Goal: Task Accomplishment & Management: Complete application form

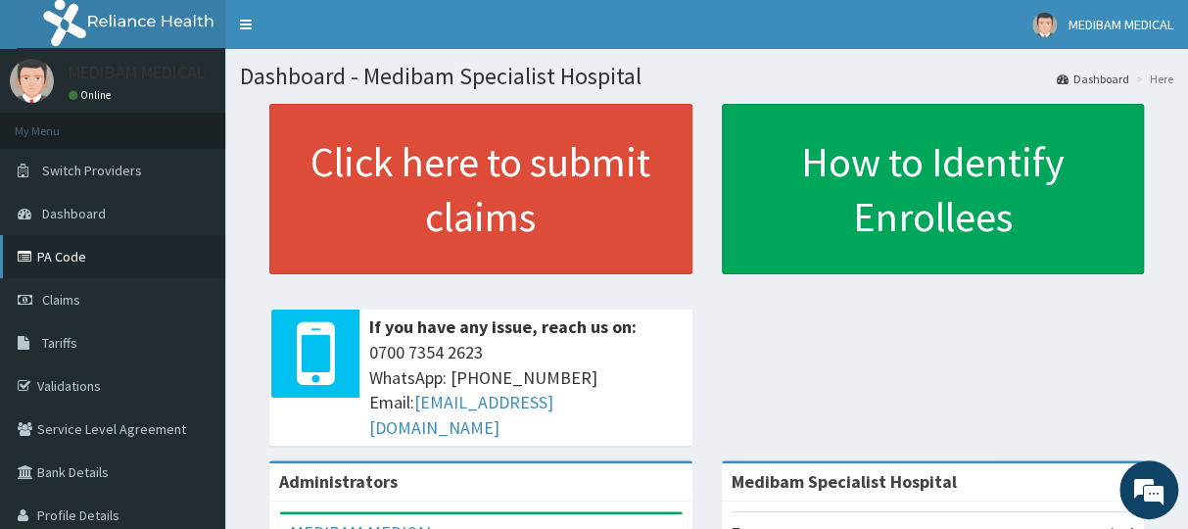
click at [64, 261] on link "PA Code" at bounding box center [112, 256] width 225 height 43
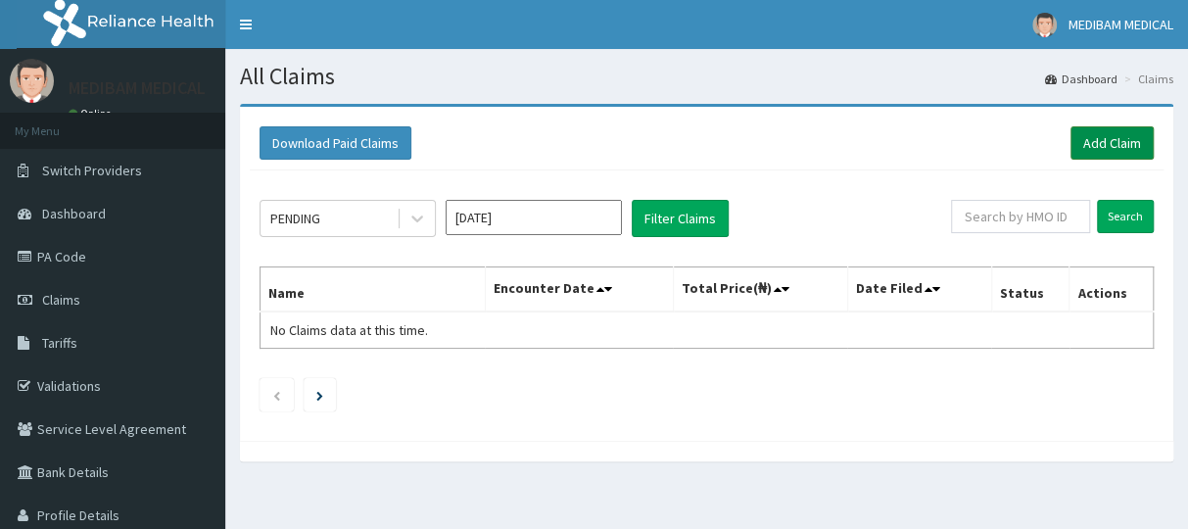
click at [1097, 144] on link "Add Claim" at bounding box center [1111, 142] width 83 height 33
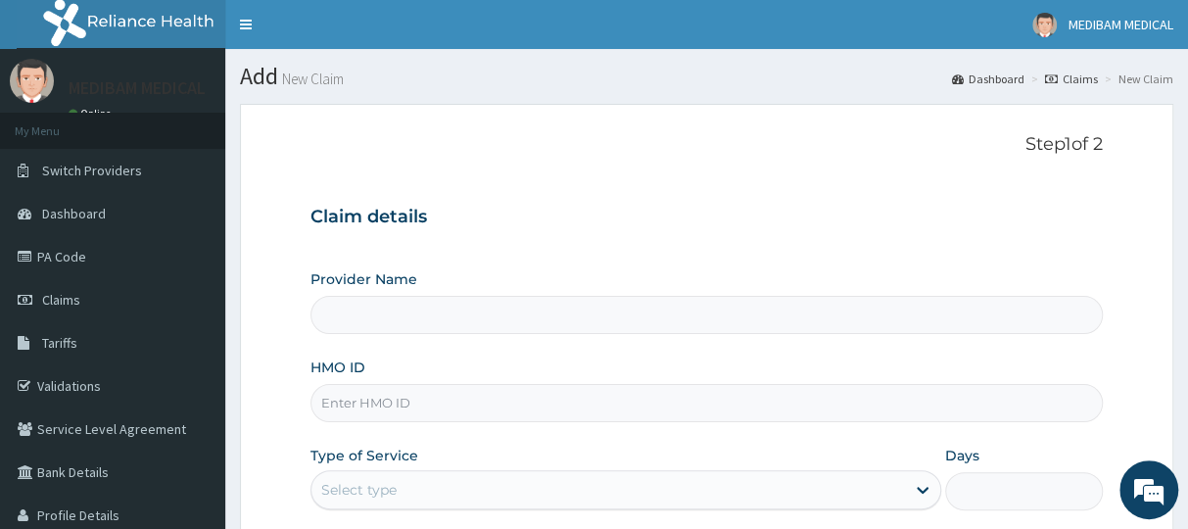
scroll to position [98, 0]
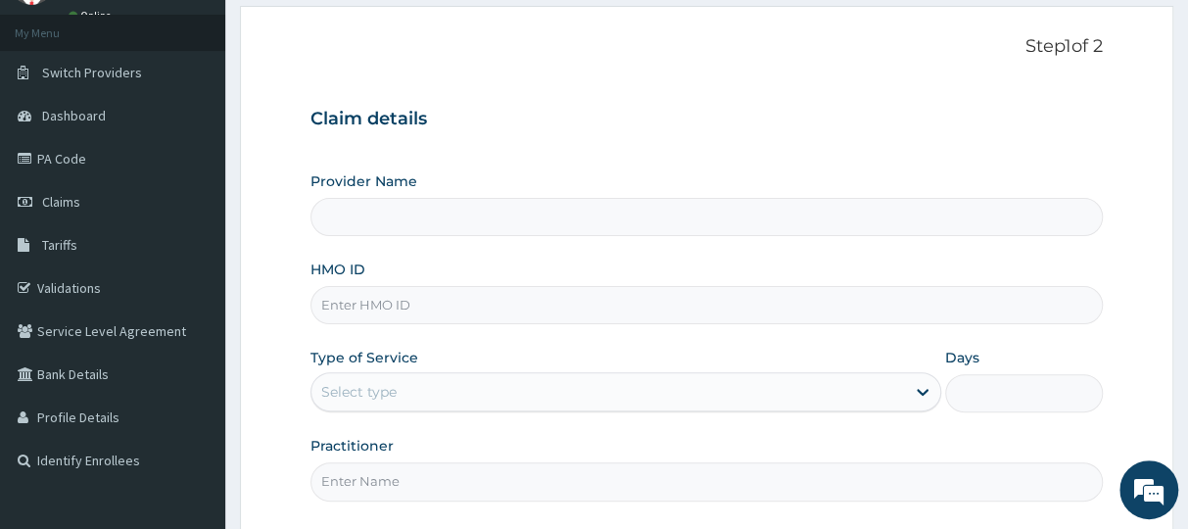
type input "Medibam Specialist Hospital"
click at [364, 306] on input "HMO ID" at bounding box center [705, 305] width 791 height 38
drag, startPoint x: 631, startPoint y: 102, endPoint x: 611, endPoint y: 115, distance: 24.2
click at [628, 106] on div "Claim details Provider Name Medibam Specialist Hospital HMO ID Type of Service …" at bounding box center [705, 294] width 791 height 411
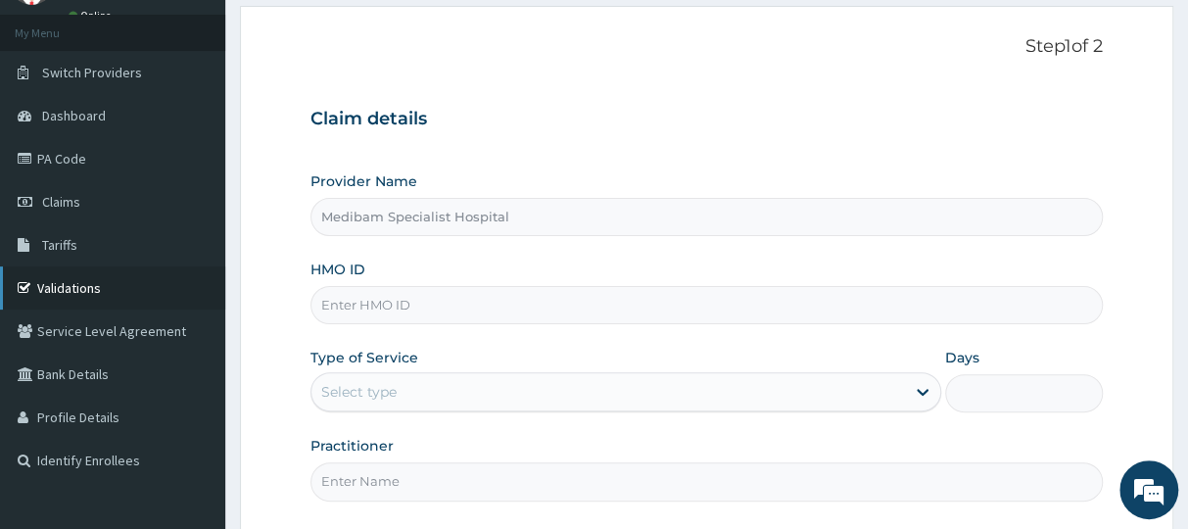
click at [66, 293] on link "Validations" at bounding box center [112, 287] width 225 height 43
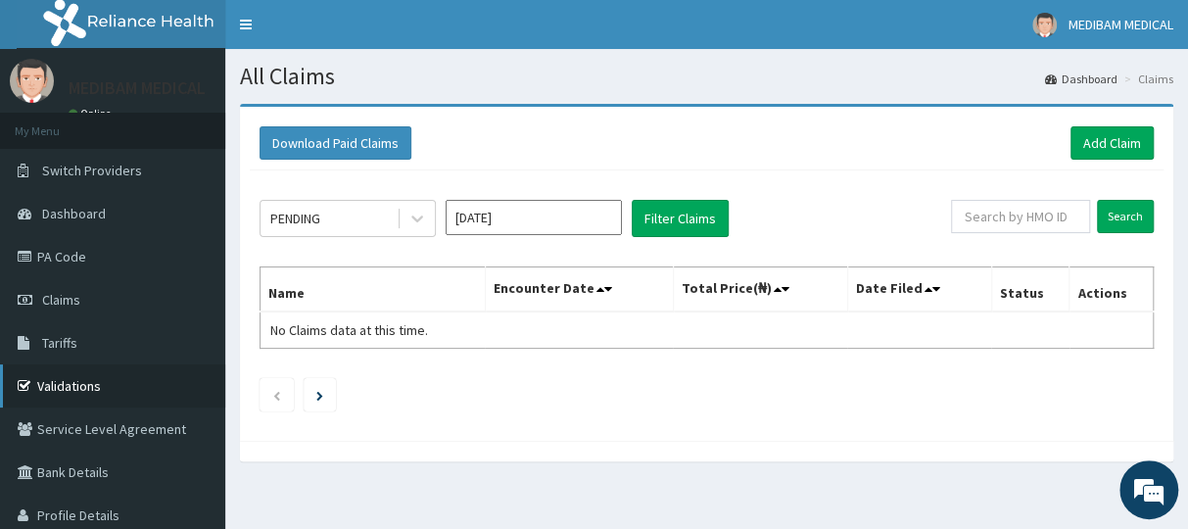
click at [62, 386] on link "Validations" at bounding box center [112, 385] width 225 height 43
click at [1105, 144] on link "Add Claim" at bounding box center [1111, 142] width 83 height 33
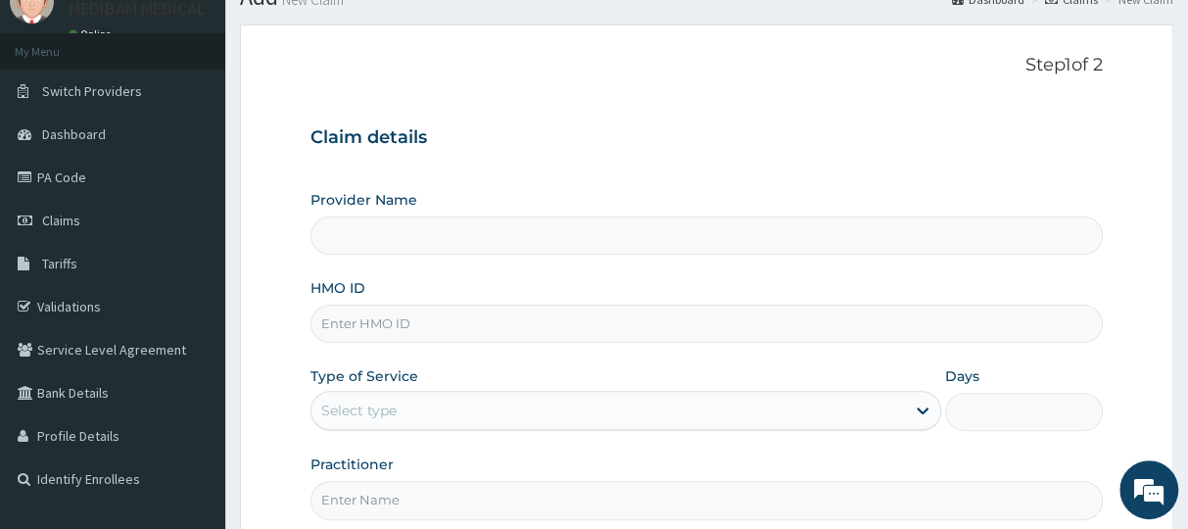
scroll to position [98, 0]
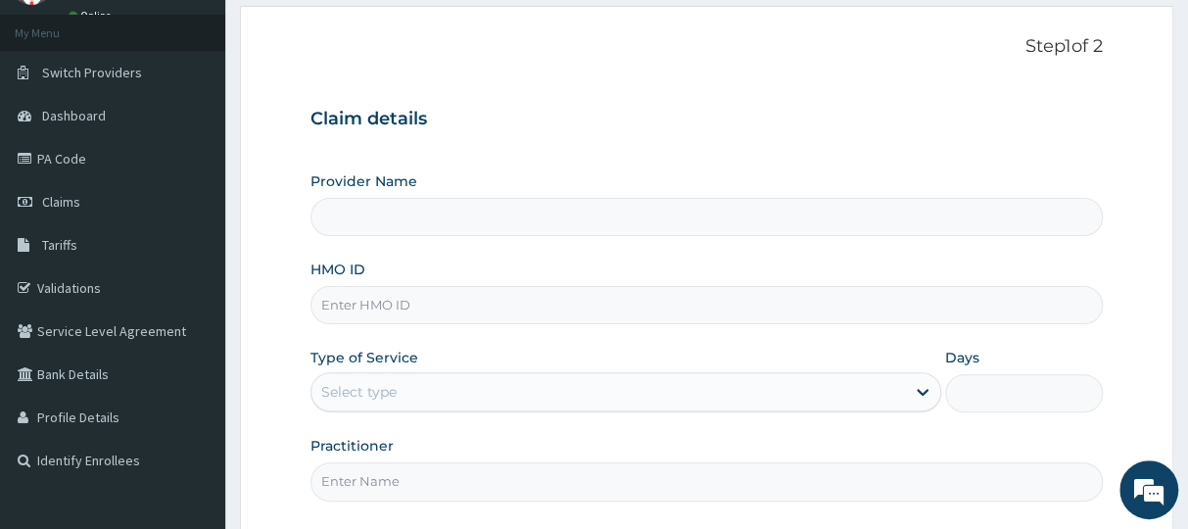
type input "Medibam Specialist Hospital"
click at [413, 310] on input "HMO ID" at bounding box center [705, 305] width 791 height 38
paste input "CHL/10482/E"
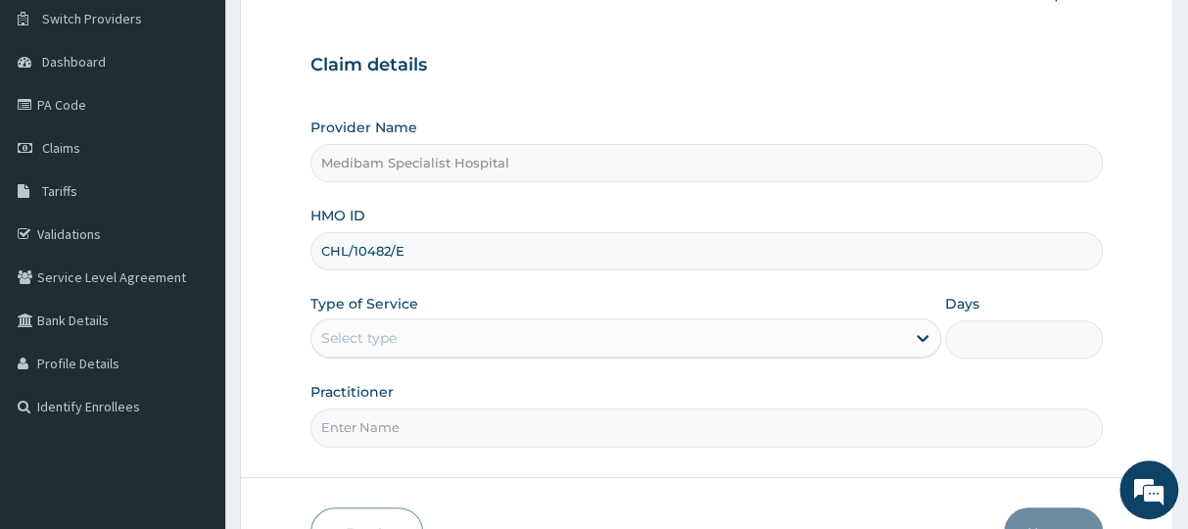
scroll to position [196, 0]
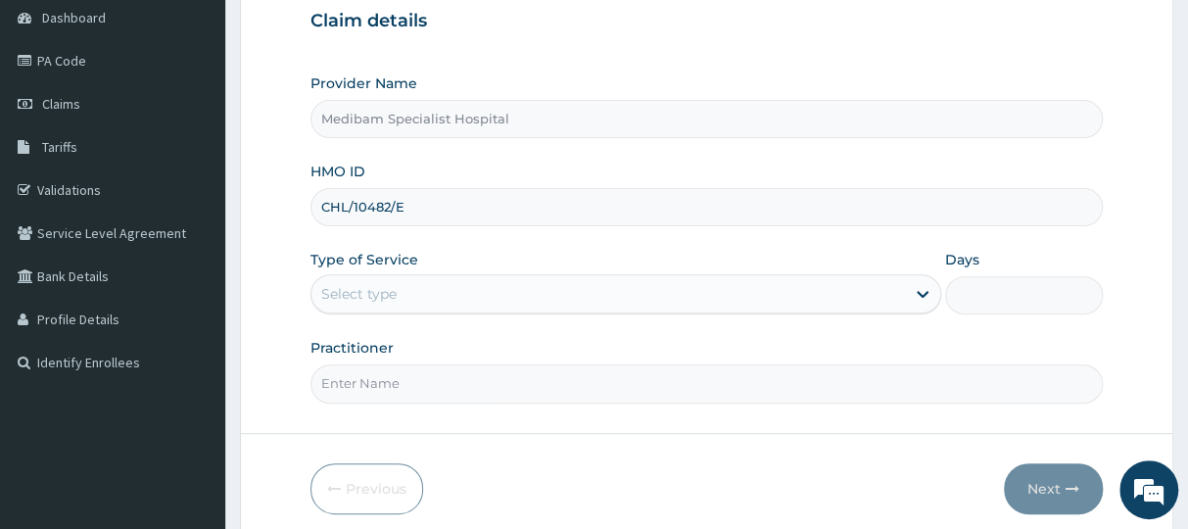
type input "CHL/10482/E"
click at [472, 278] on div "Select type" at bounding box center [607, 293] width 592 height 31
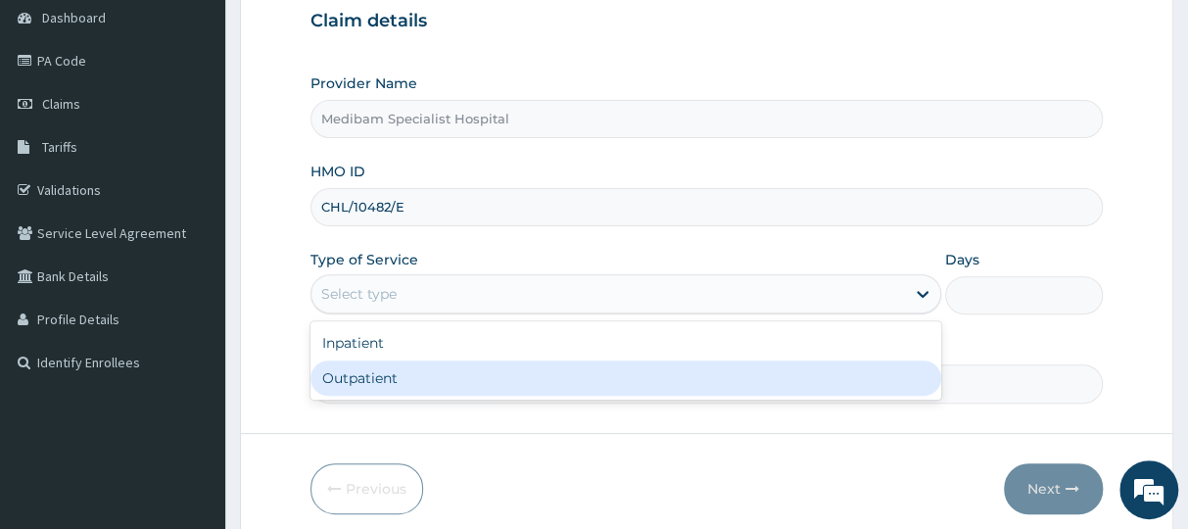
click at [442, 373] on div "Outpatient" at bounding box center [625, 377] width 630 height 35
type input "1"
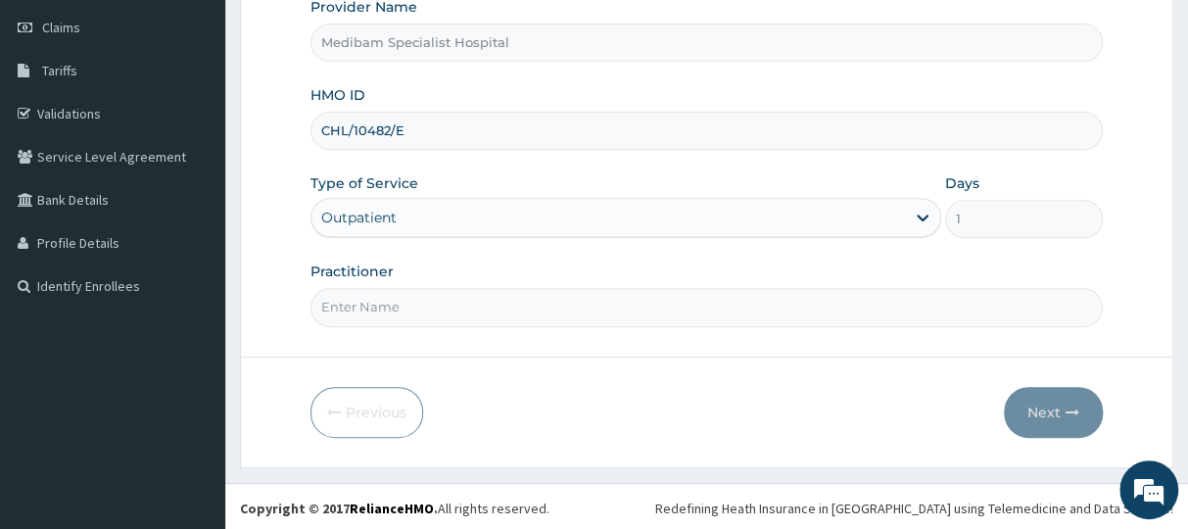
scroll to position [0, 0]
click at [384, 309] on input "Practitioner" at bounding box center [705, 307] width 791 height 38
type input "DR OMOJUWA"
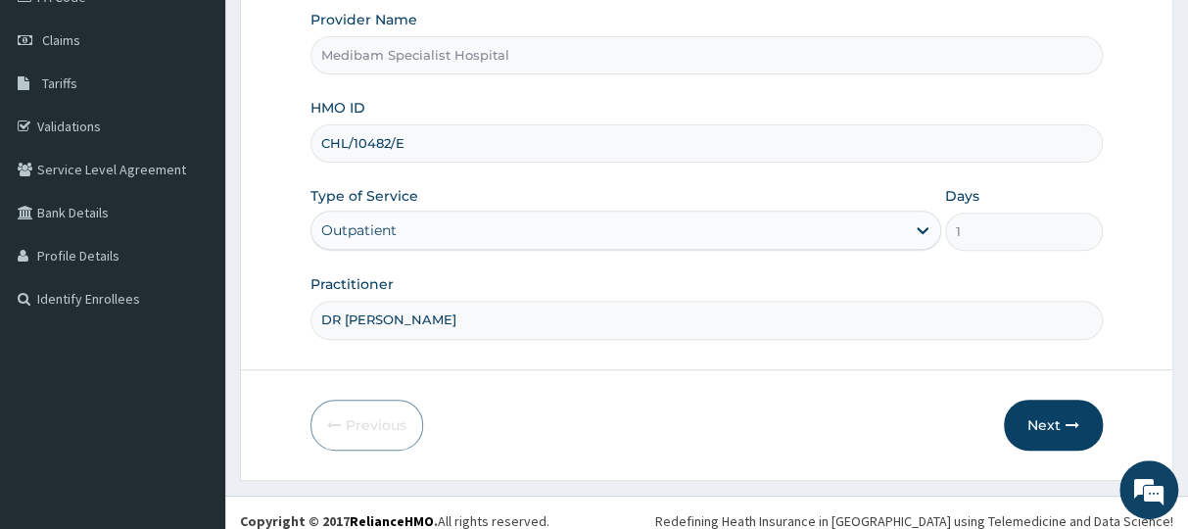
scroll to position [272, 0]
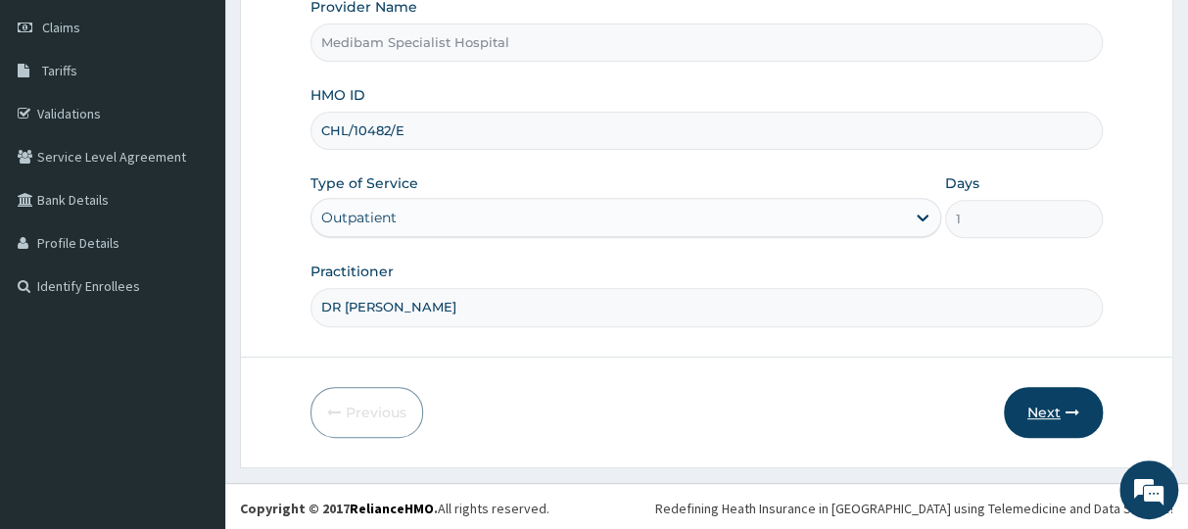
click at [1063, 419] on button "Next" at bounding box center [1052, 412] width 99 height 51
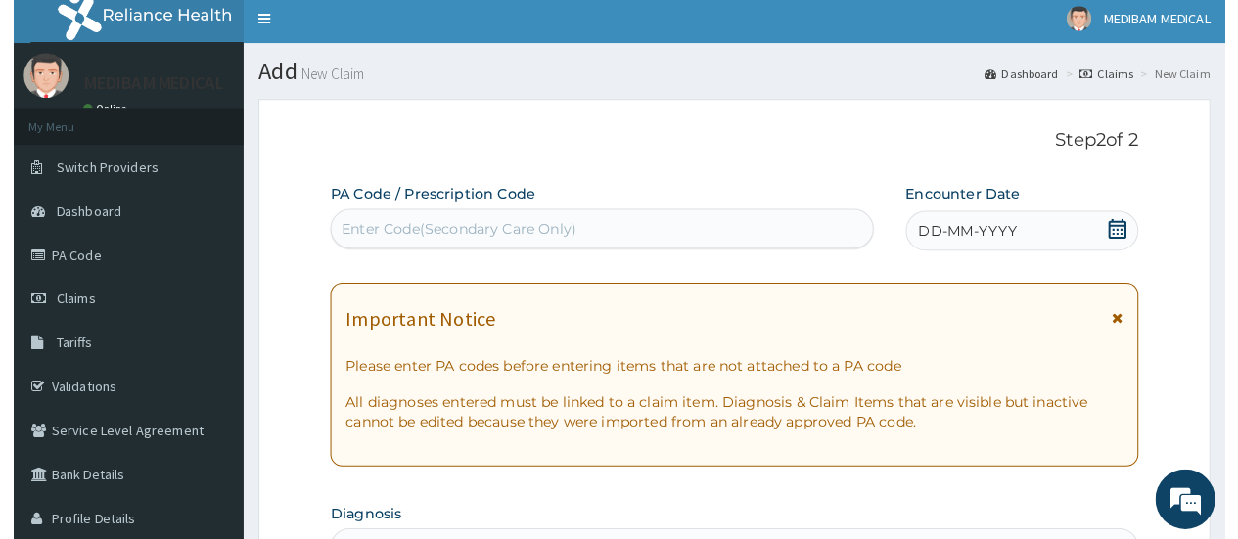
scroll to position [0, 0]
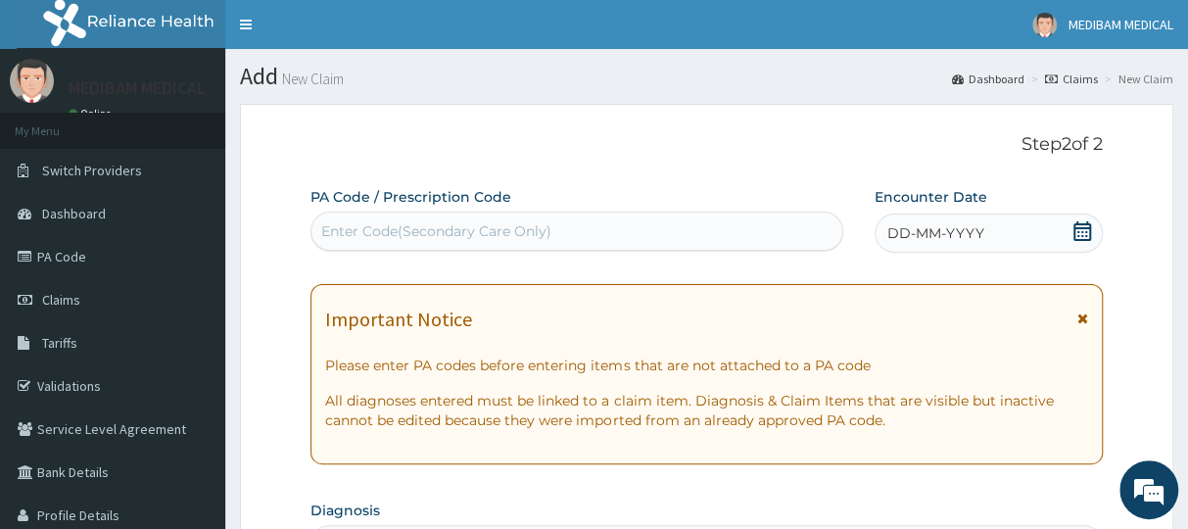
click at [375, 222] on div "Enter Code(Secondary Care Only)" at bounding box center [436, 231] width 230 height 20
drag, startPoint x: 371, startPoint y: 219, endPoint x: 784, endPoint y: 146, distance: 419.6
click at [784, 146] on p "Step 2 of 2" at bounding box center [705, 145] width 791 height 22
click at [1077, 221] on icon at bounding box center [1082, 231] width 20 height 20
click at [1065, 48] on link "MEDIBAM MEDICAL" at bounding box center [1102, 24] width 170 height 49
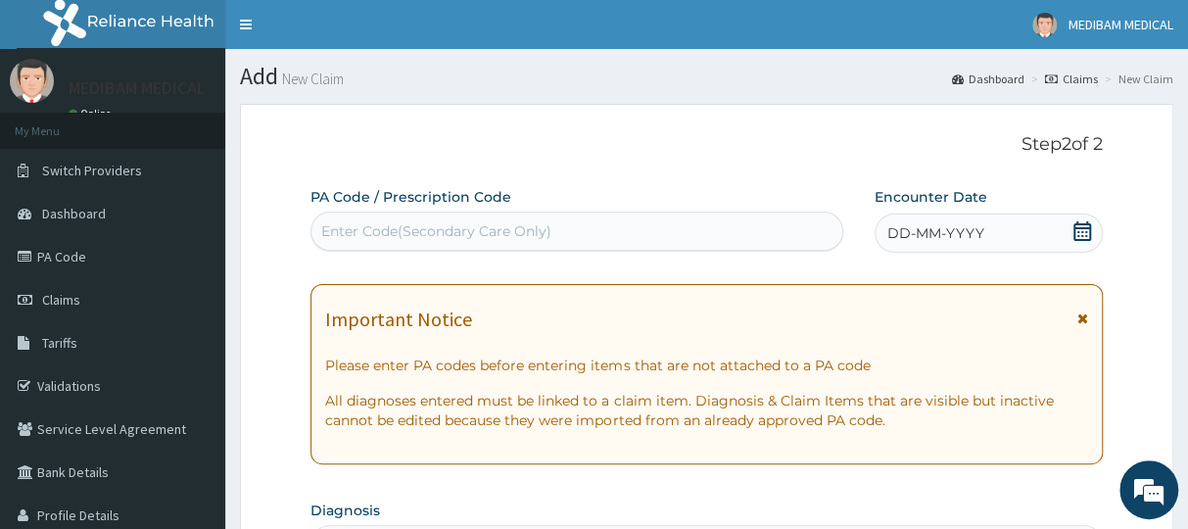
click at [1088, 230] on icon at bounding box center [1082, 231] width 20 height 20
click at [1084, 236] on icon at bounding box center [1082, 231] width 20 height 20
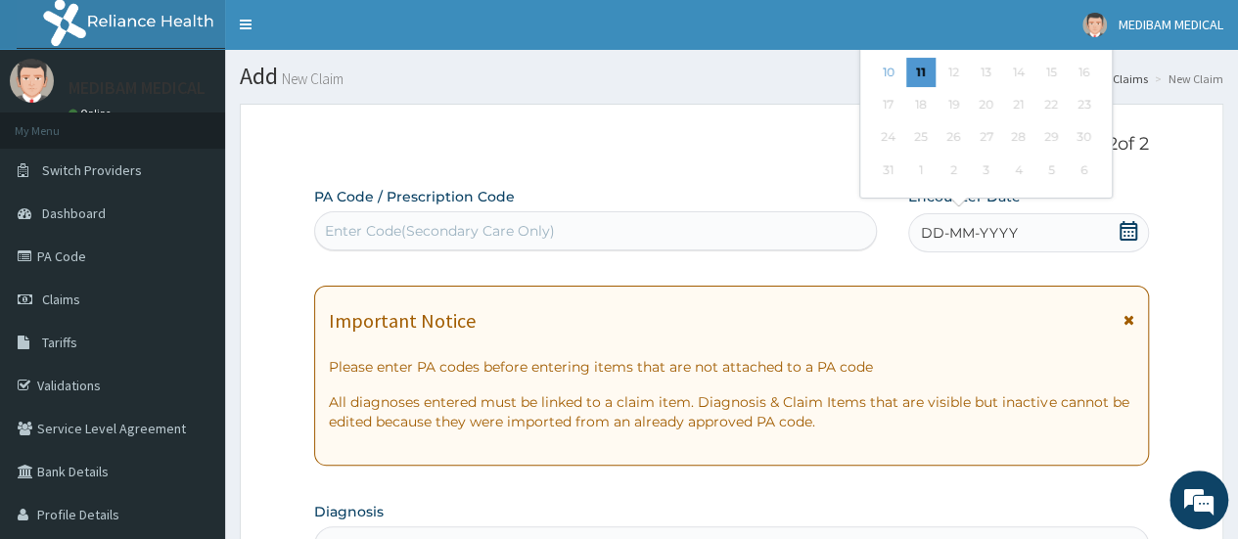
click at [1136, 235] on icon at bounding box center [1129, 231] width 20 height 20
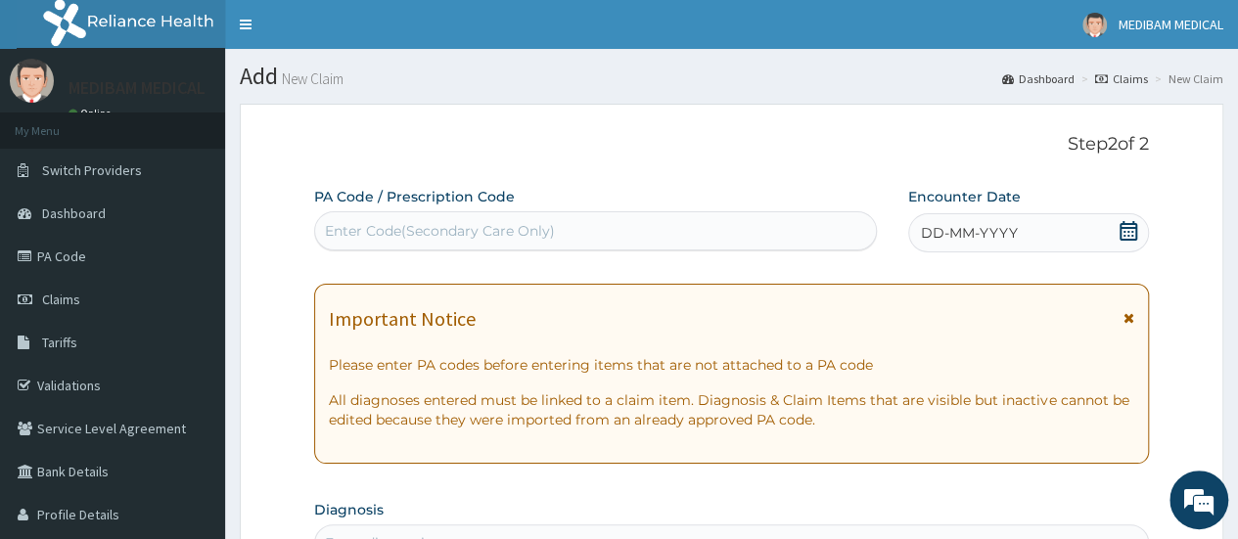
click at [1136, 235] on icon at bounding box center [1129, 231] width 20 height 20
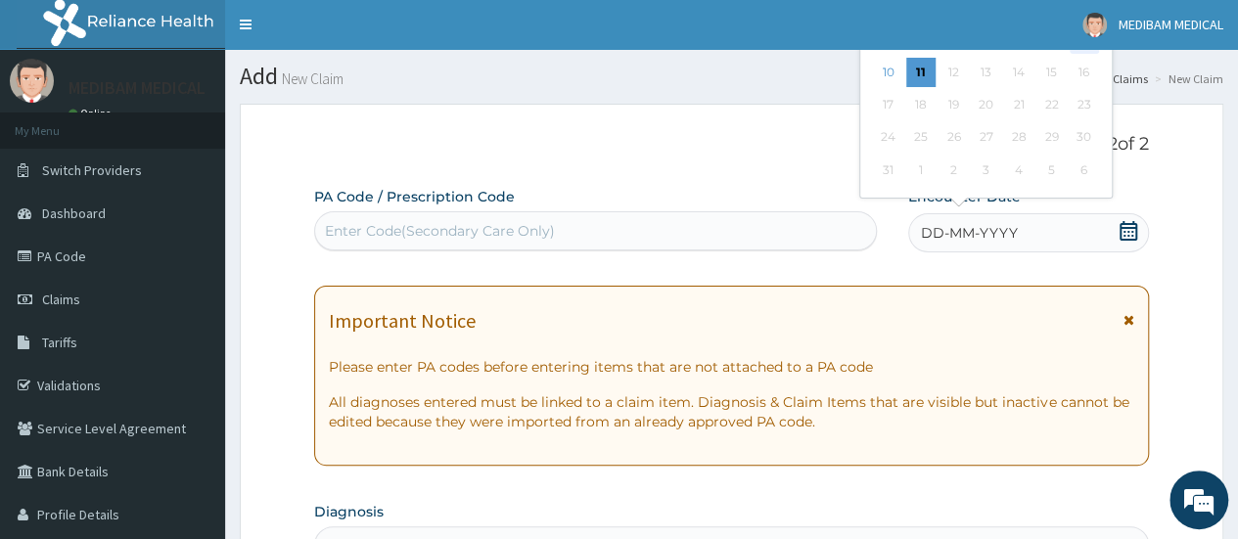
click at [1085, 50] on div "9" at bounding box center [1083, 39] width 29 height 29
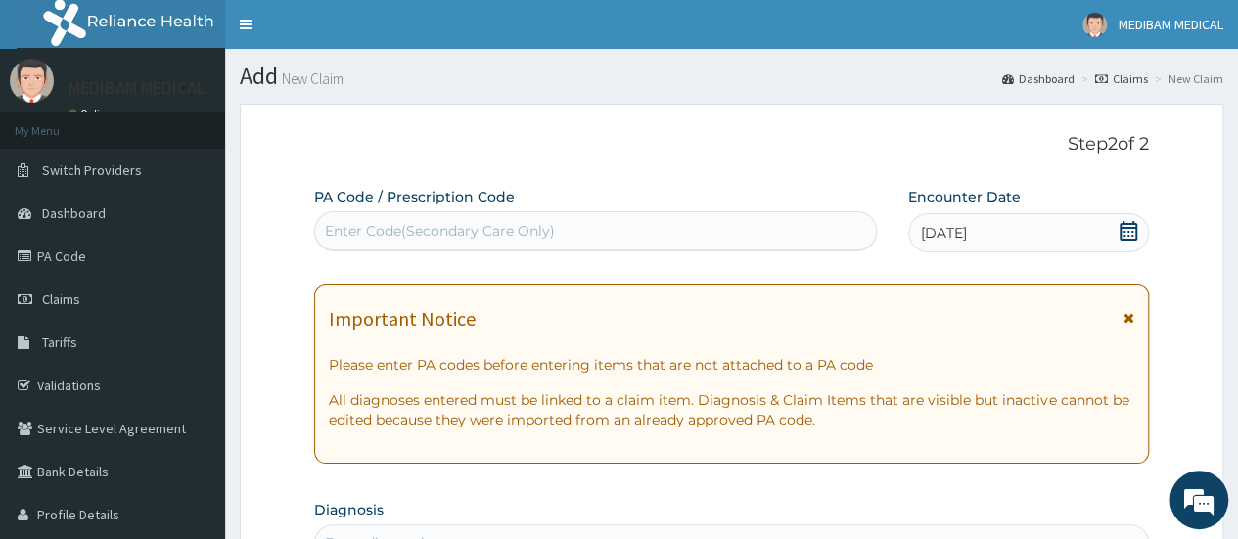
click at [364, 233] on div "Enter Code(Secondary Care Only)" at bounding box center [440, 231] width 230 height 20
drag, startPoint x: 364, startPoint y: 234, endPoint x: 337, endPoint y: 142, distance: 96.0
click at [337, 142] on p "Step 2 of 2" at bounding box center [731, 145] width 835 height 22
click at [357, 227] on div "Enter Code(Secondary Care Only)" at bounding box center [440, 231] width 230 height 20
drag, startPoint x: 357, startPoint y: 227, endPoint x: 956, endPoint y: 187, distance: 599.5
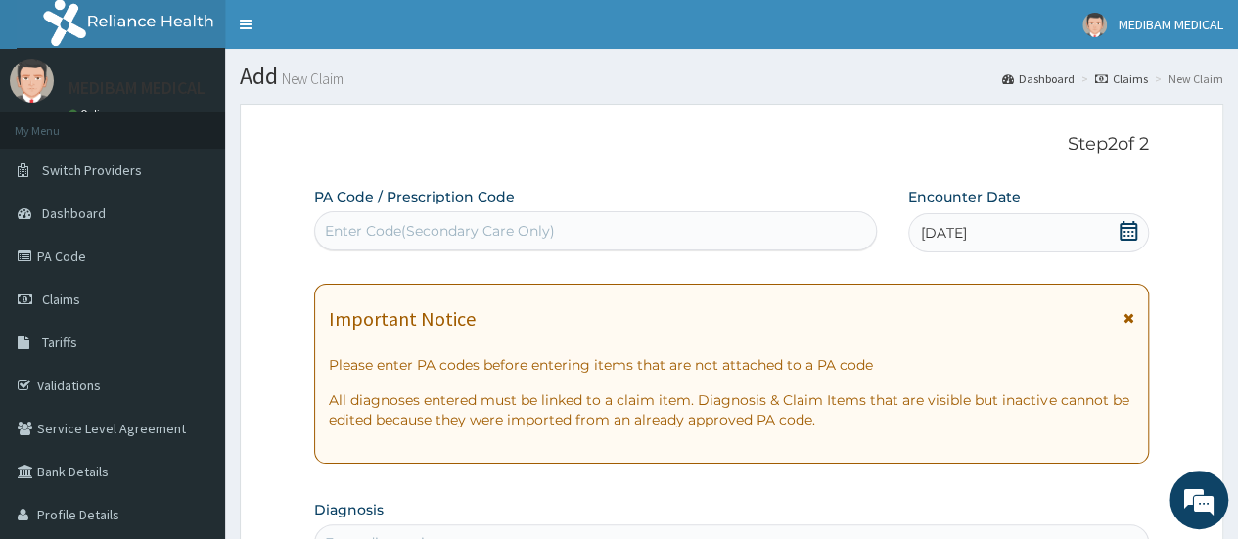
drag, startPoint x: 775, startPoint y: 160, endPoint x: 588, endPoint y: 181, distance: 188.2
drag, startPoint x: 429, startPoint y: 224, endPoint x: 399, endPoint y: 148, distance: 81.8
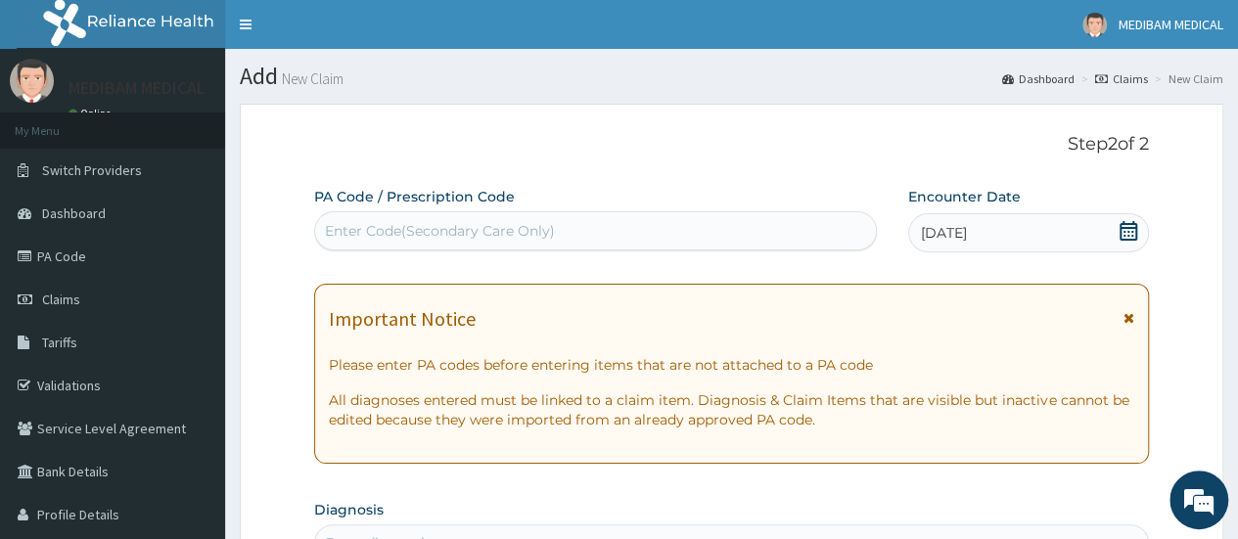
click at [399, 145] on p "Step 2 of 2" at bounding box center [731, 145] width 835 height 22
click at [393, 228] on div "Enter Code(Secondary Care Only)" at bounding box center [440, 231] width 230 height 20
drag, startPoint x: 396, startPoint y: 226, endPoint x: 803, endPoint y: 152, distance: 414.0
click at [803, 152] on p "Step 2 of 2" at bounding box center [731, 145] width 835 height 22
click at [374, 235] on div "Enter Code(Secondary Care Only)" at bounding box center [440, 231] width 230 height 20
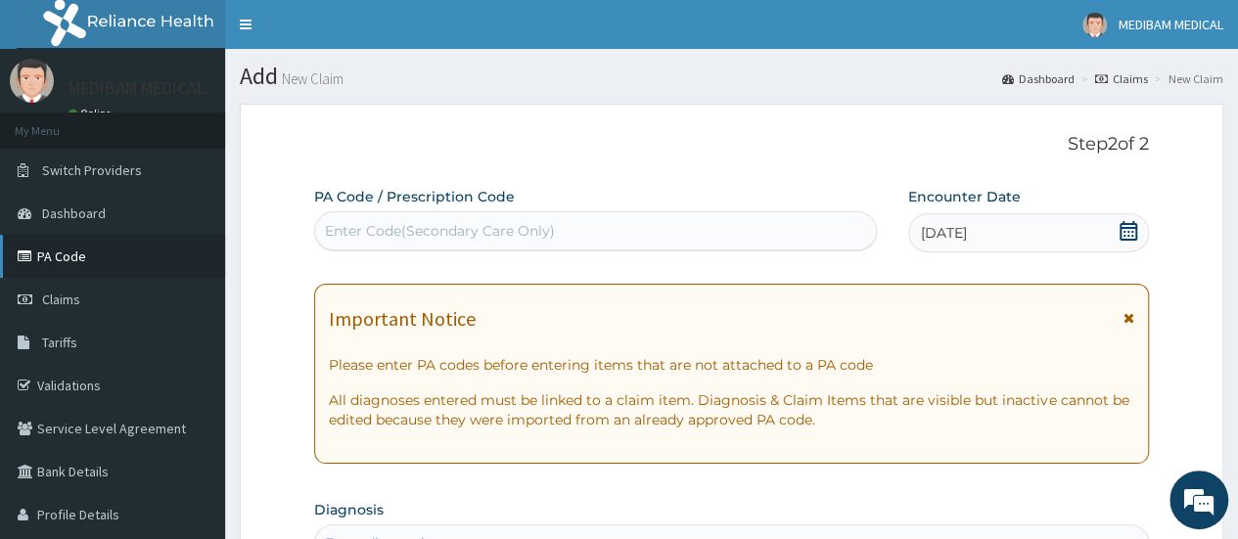
click at [74, 258] on link "PA Code" at bounding box center [112, 256] width 225 height 43
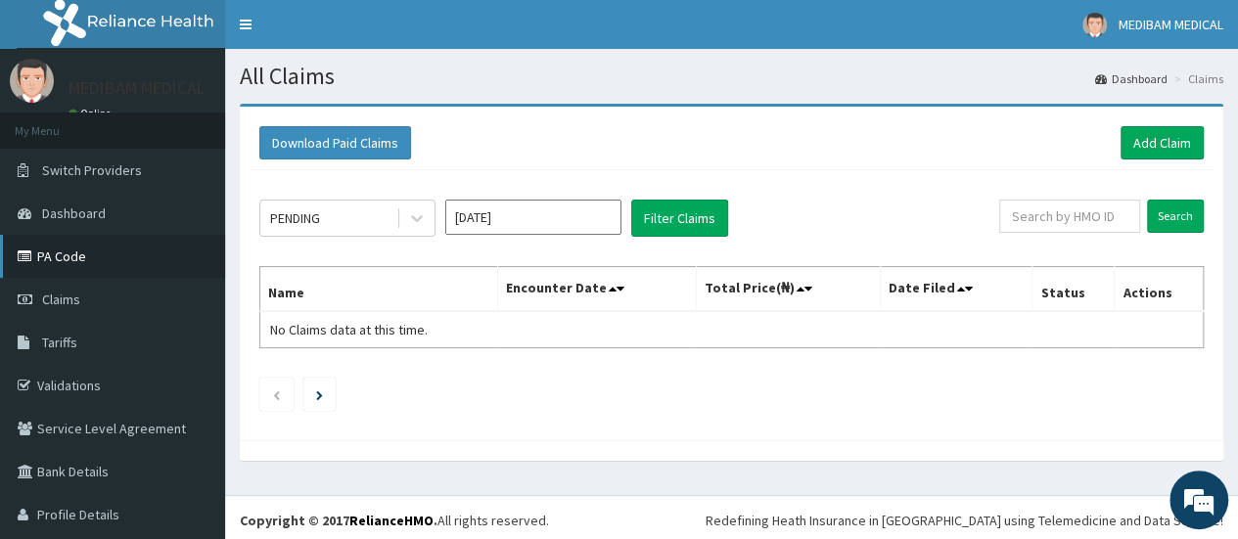
click at [59, 261] on link "PA Code" at bounding box center [112, 256] width 225 height 43
click at [1132, 142] on link "Add Claim" at bounding box center [1162, 142] width 83 height 33
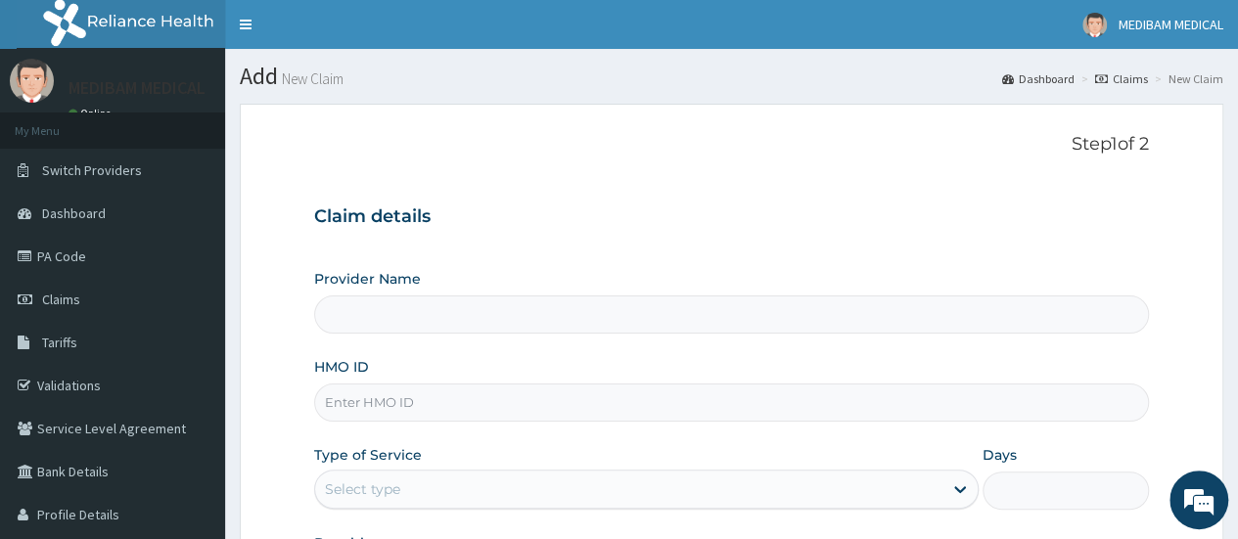
type input "Medibam Specialist Hospital"
click at [403, 416] on input "HMO ID" at bounding box center [731, 403] width 835 height 38
type input "CHL/0482/E"
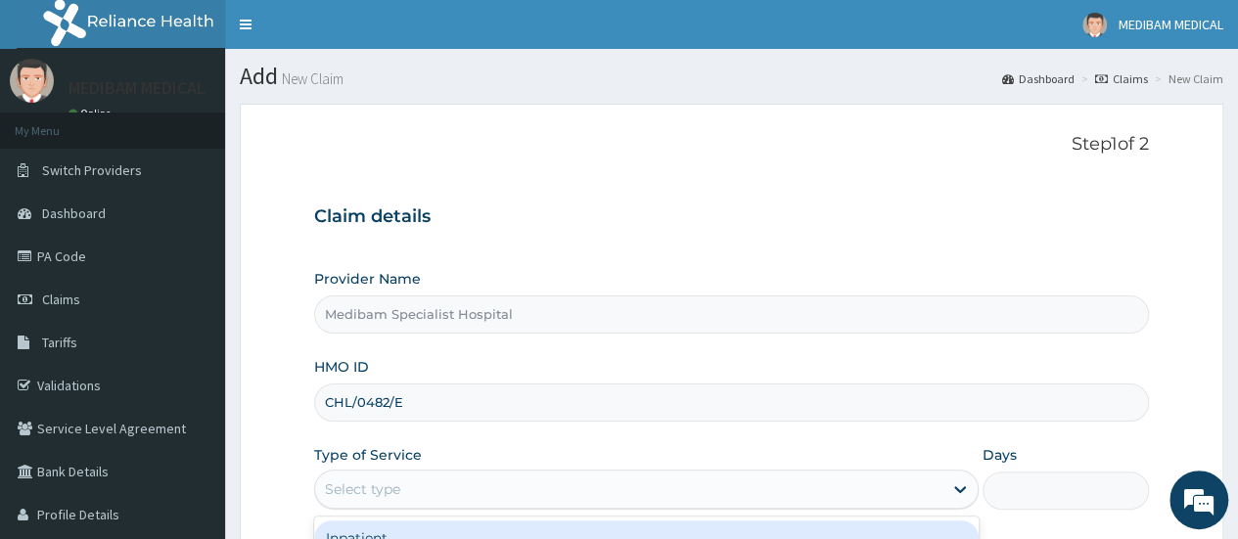
click at [364, 492] on div "Select type" at bounding box center [362, 490] width 75 height 20
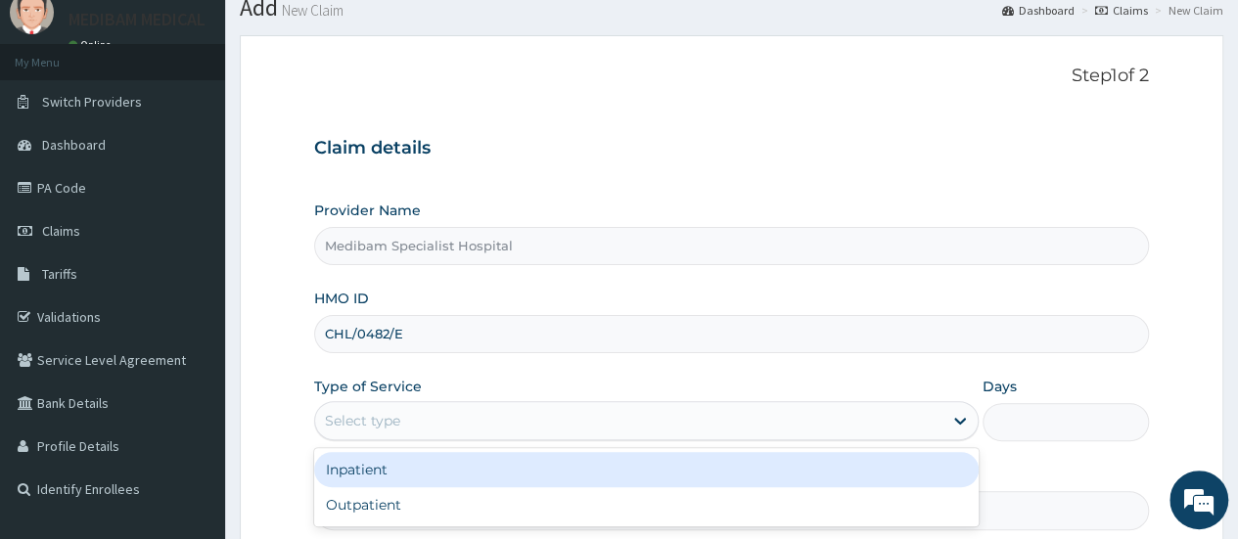
scroll to position [98, 0]
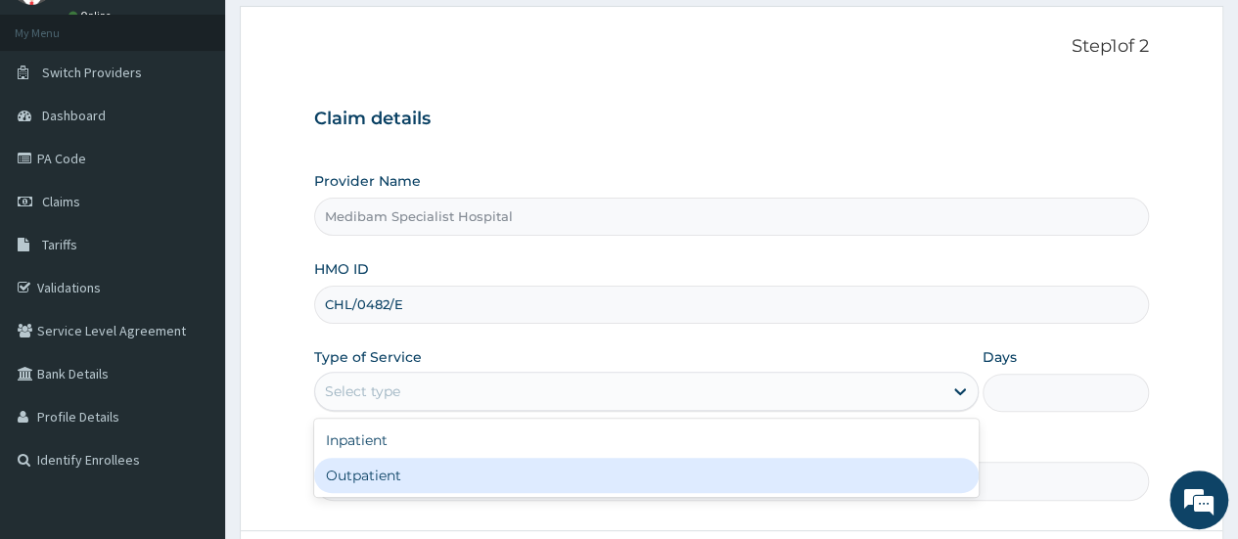
click at [362, 477] on div "Outpatient" at bounding box center [646, 475] width 665 height 35
type input "1"
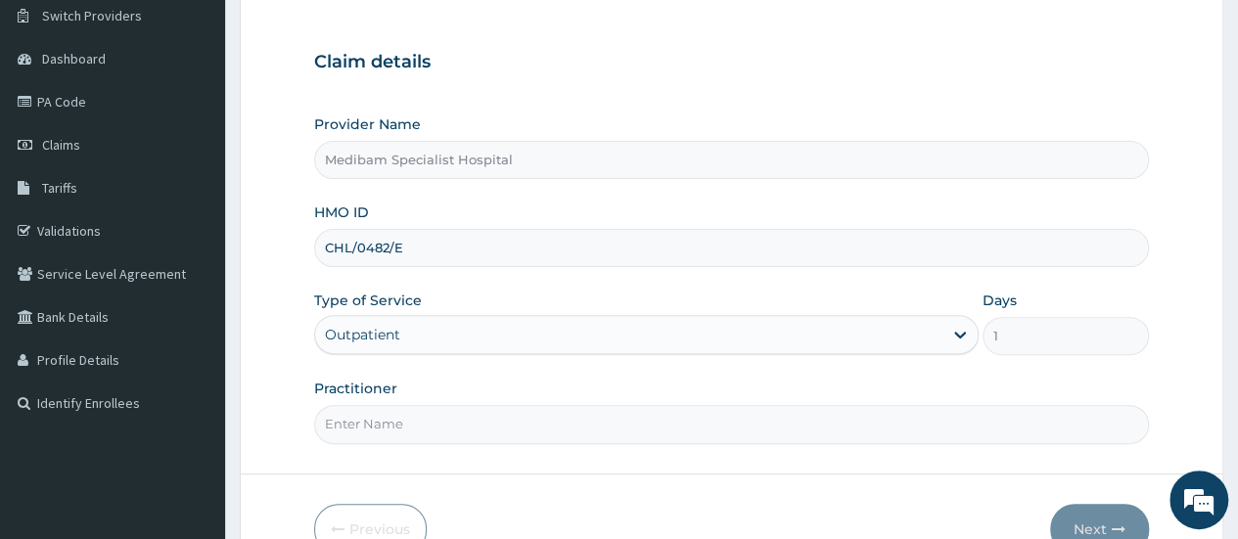
scroll to position [260, 0]
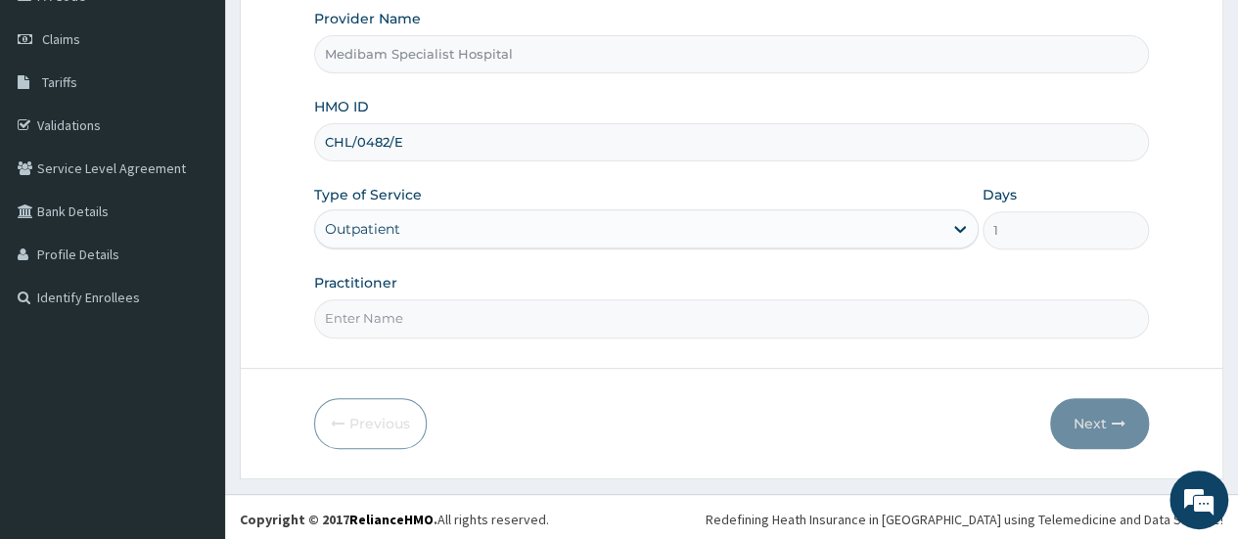
click at [423, 332] on input "Practitioner" at bounding box center [731, 319] width 835 height 38
type input "DR [PERSON_NAME]"
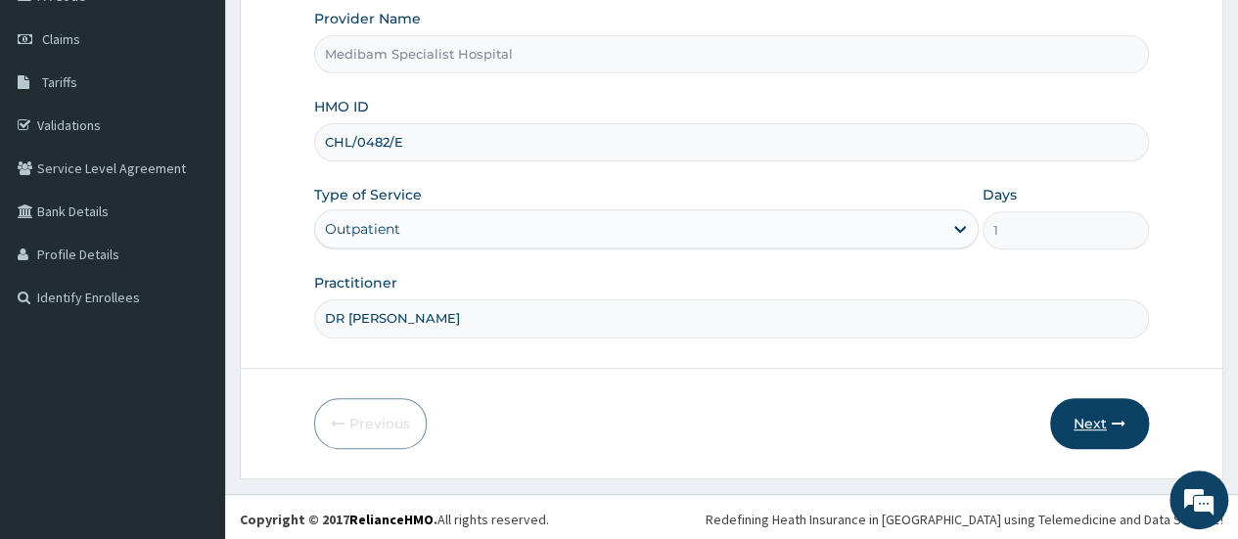
click at [1095, 421] on button "Next" at bounding box center [1099, 423] width 99 height 51
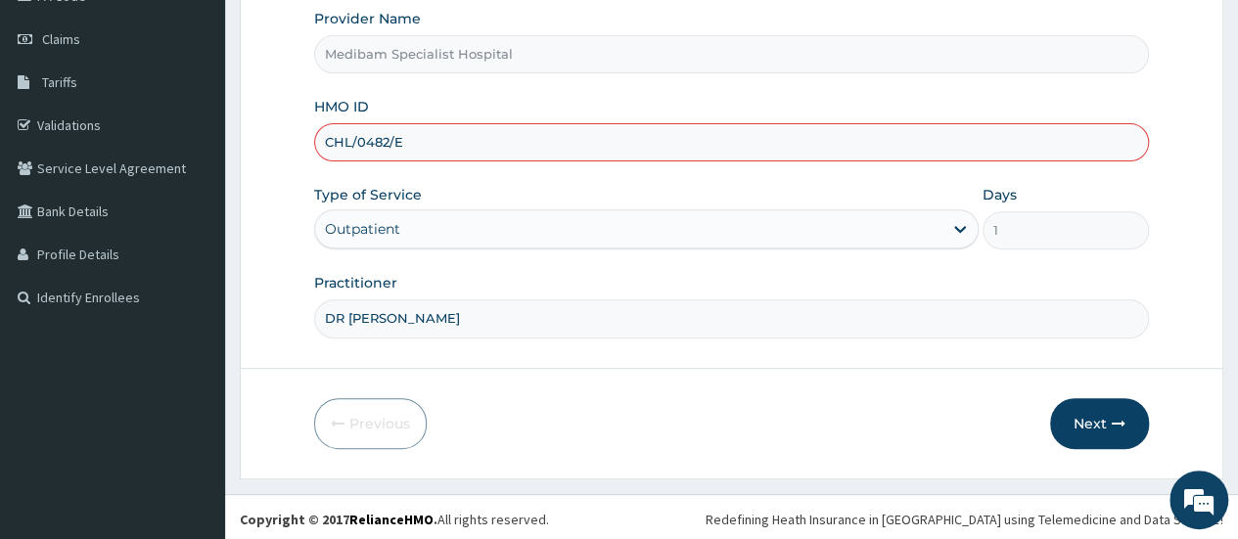
click at [378, 222] on div "Outpatient" at bounding box center [362, 229] width 75 height 20
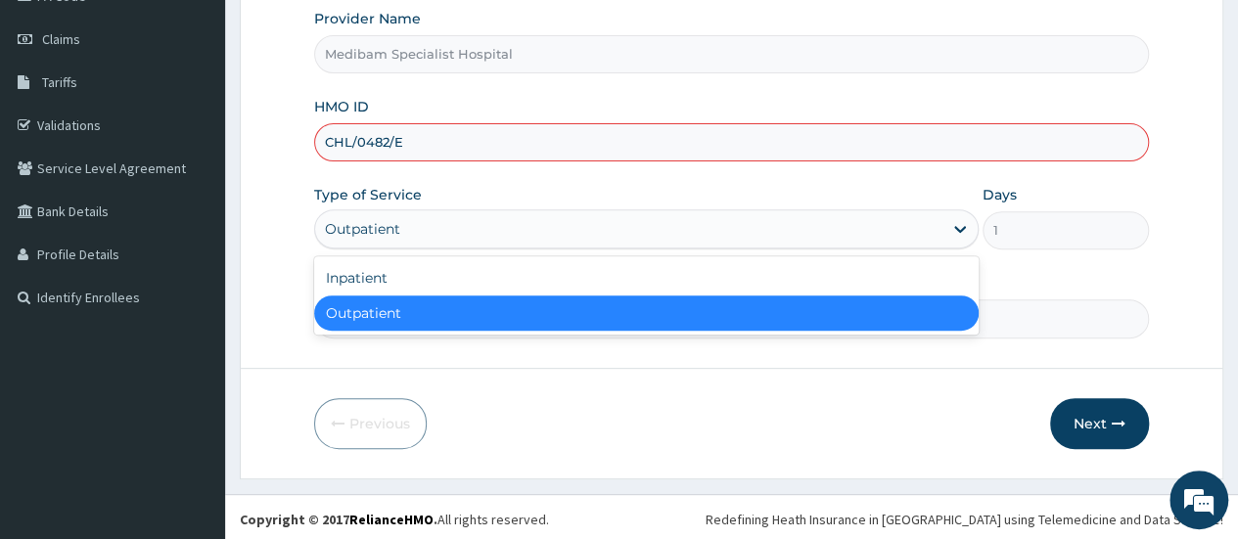
click at [618, 308] on div "Outpatient" at bounding box center [646, 313] width 665 height 35
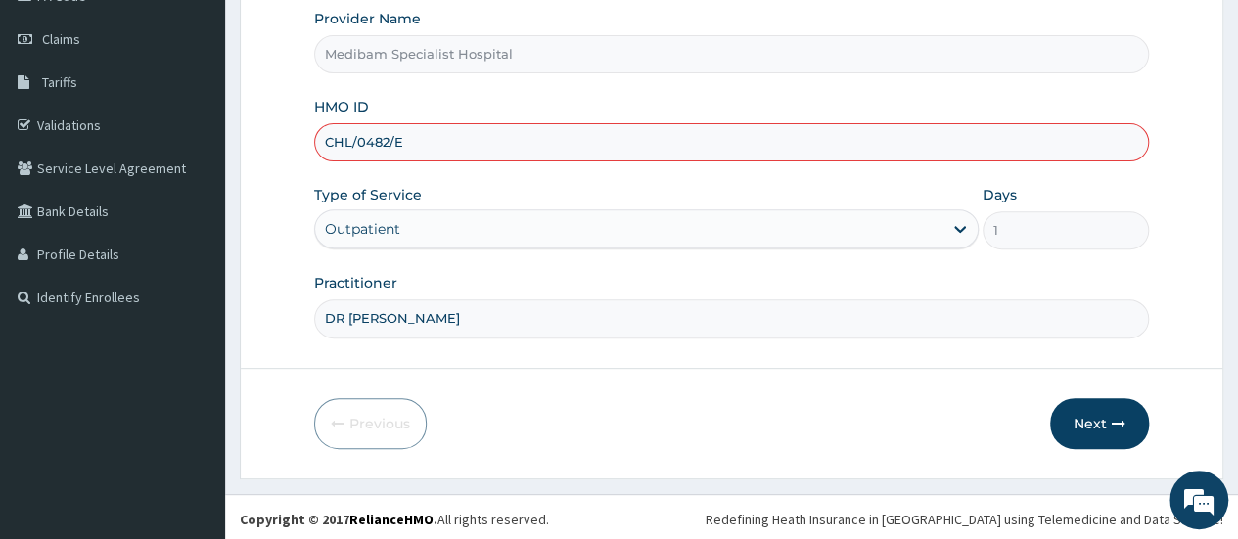
click at [408, 147] on input "CHL/0482/E" at bounding box center [731, 142] width 835 height 38
type input "C"
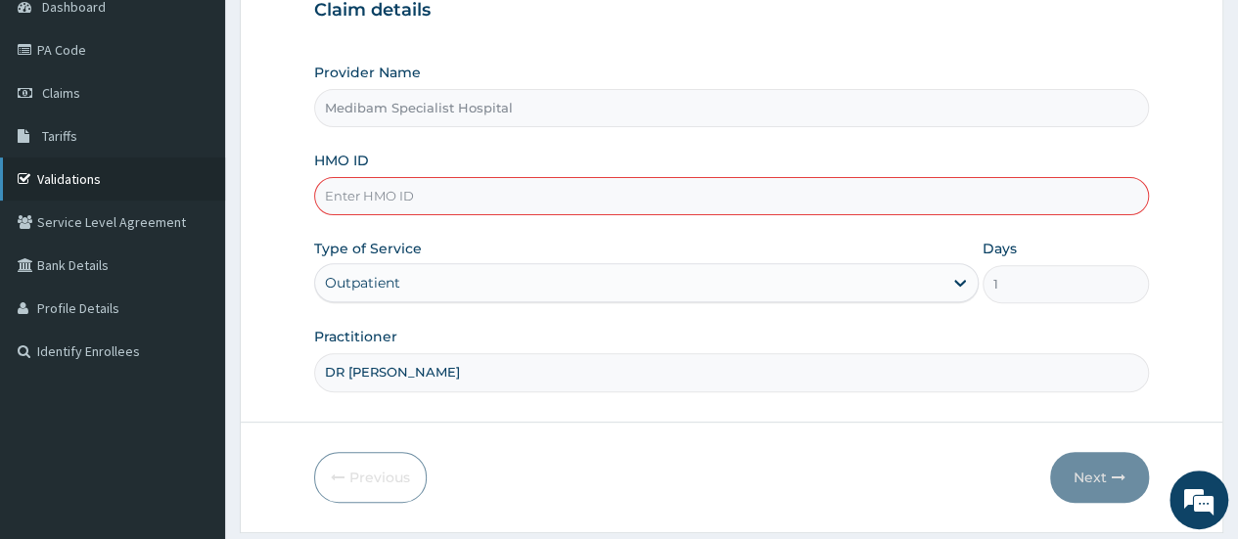
scroll to position [163, 0]
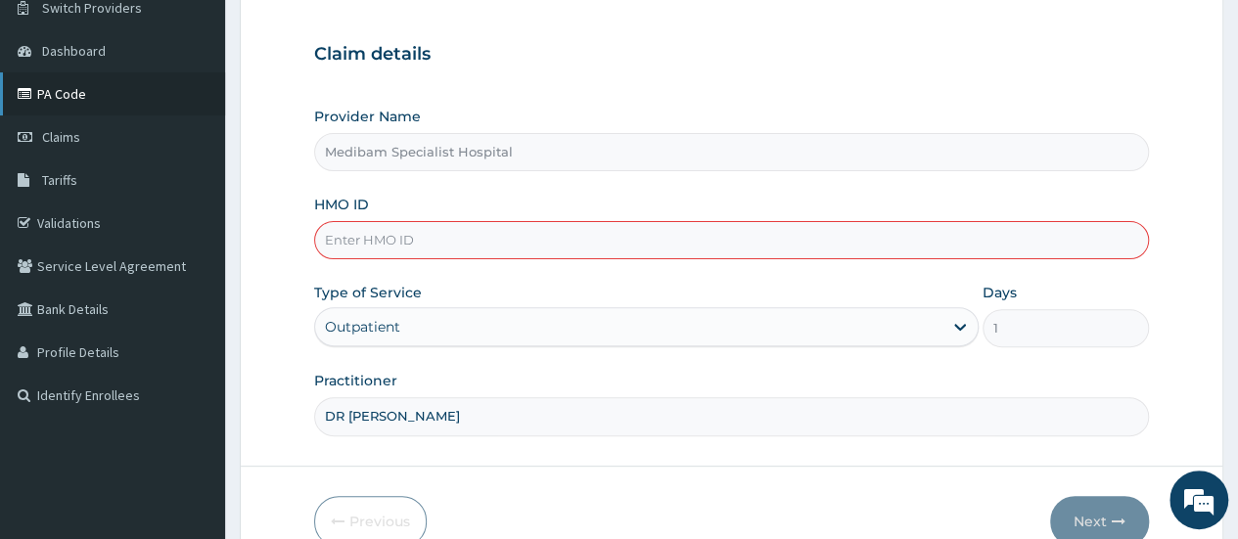
click at [87, 103] on link "PA Code" at bounding box center [112, 93] width 225 height 43
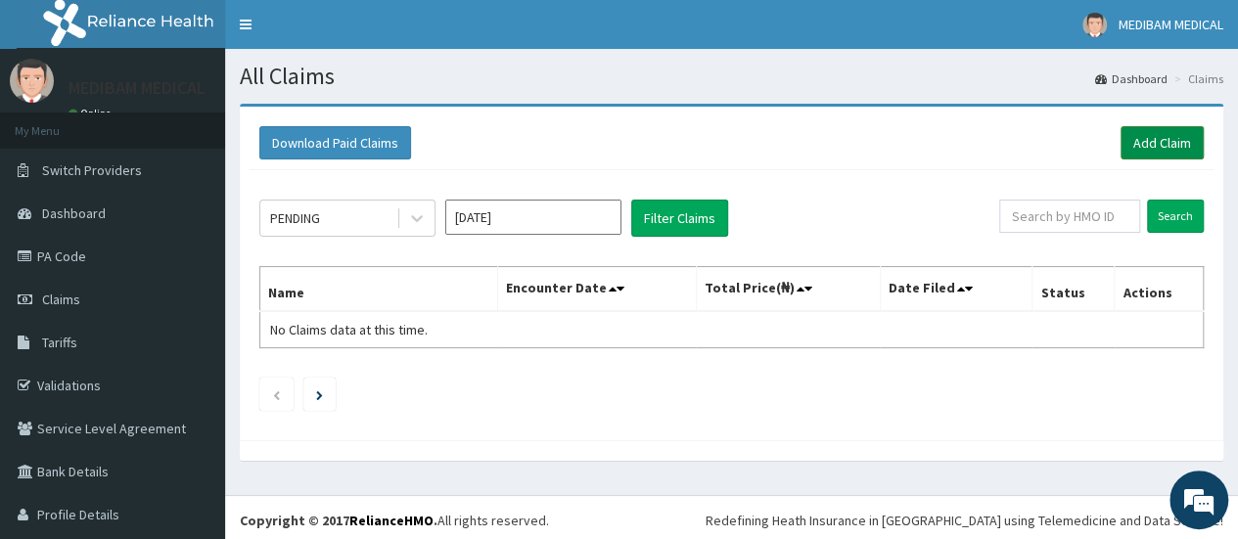
click at [1162, 146] on link "Add Claim" at bounding box center [1162, 142] width 83 height 33
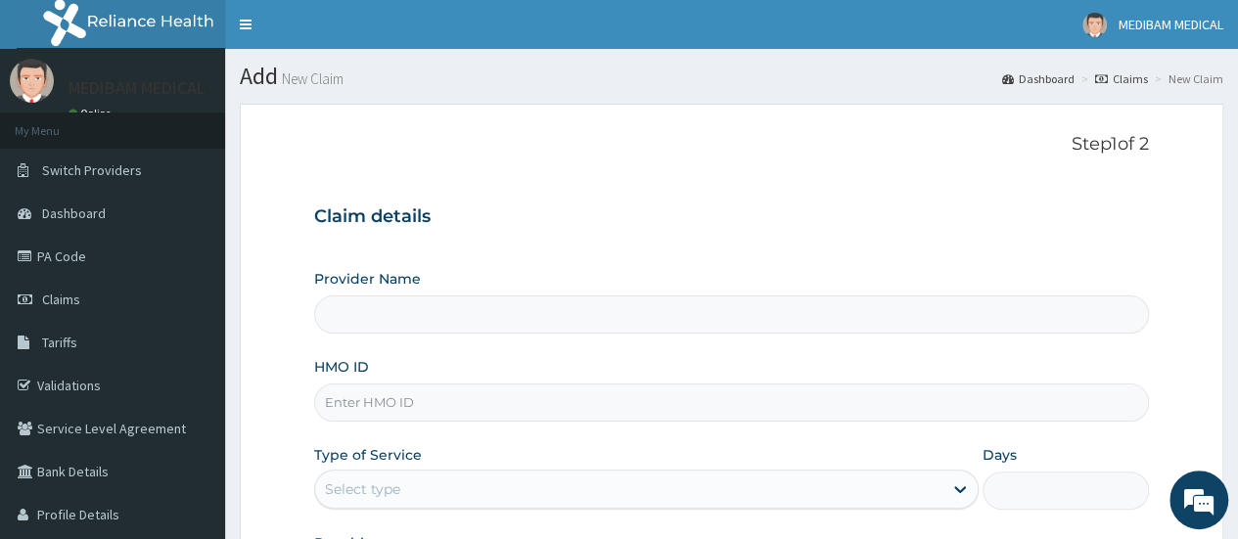
click at [452, 409] on input "HMO ID" at bounding box center [731, 403] width 835 height 38
type input "Medibam Specialist Hospital"
paste input "PA/E9C62A"
type input "PA/E9C62A"
drag, startPoint x: 321, startPoint y: 400, endPoint x: 416, endPoint y: 410, distance: 95.5
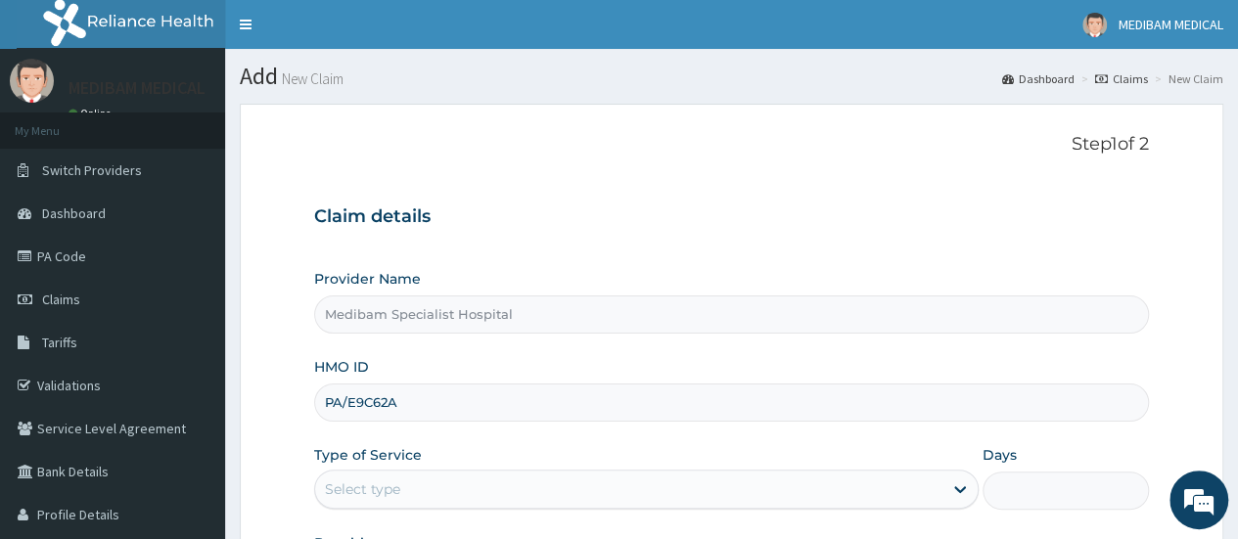
click at [416, 410] on input "PA/E9C62A" at bounding box center [731, 403] width 835 height 38
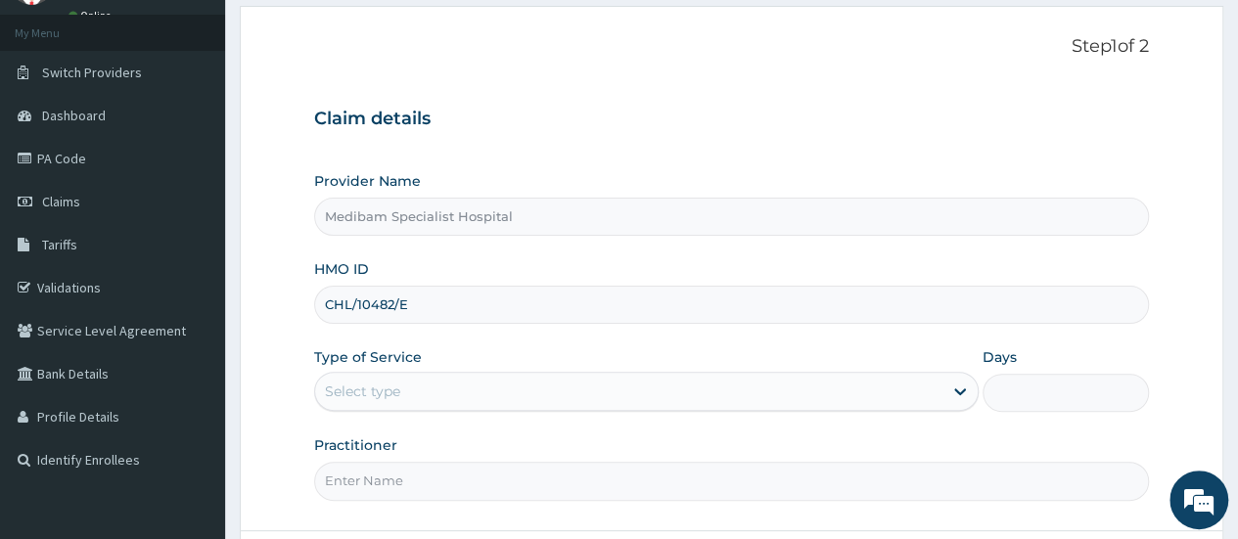
type input "CHL/10482/E"
click at [683, 392] on div "Select type" at bounding box center [629, 391] width 628 height 31
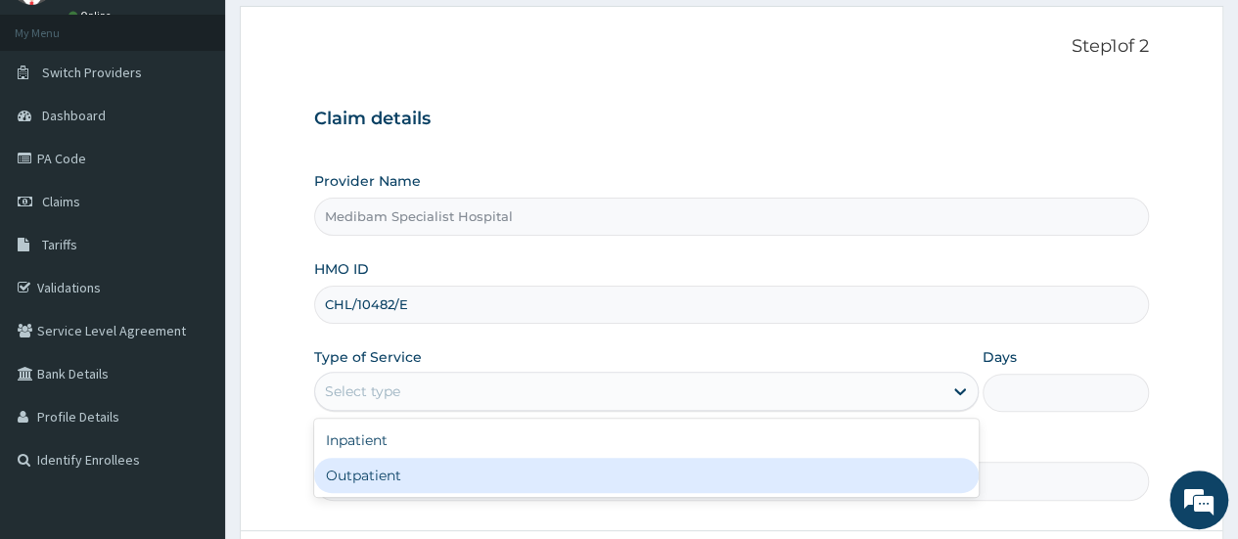
click at [636, 463] on div "Outpatient" at bounding box center [646, 475] width 665 height 35
type input "1"
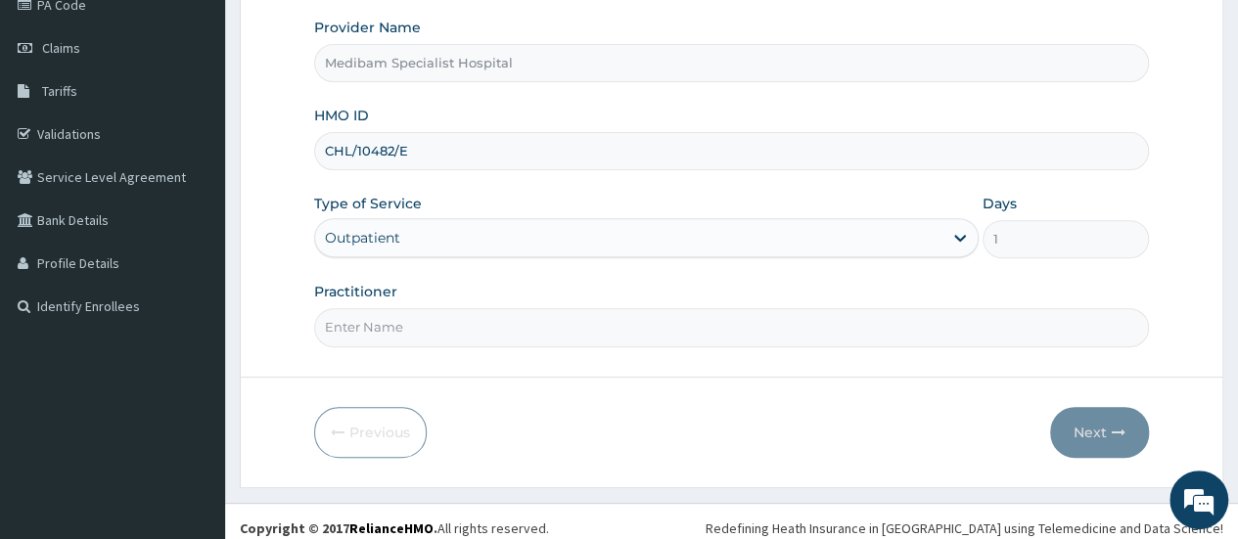
scroll to position [260, 0]
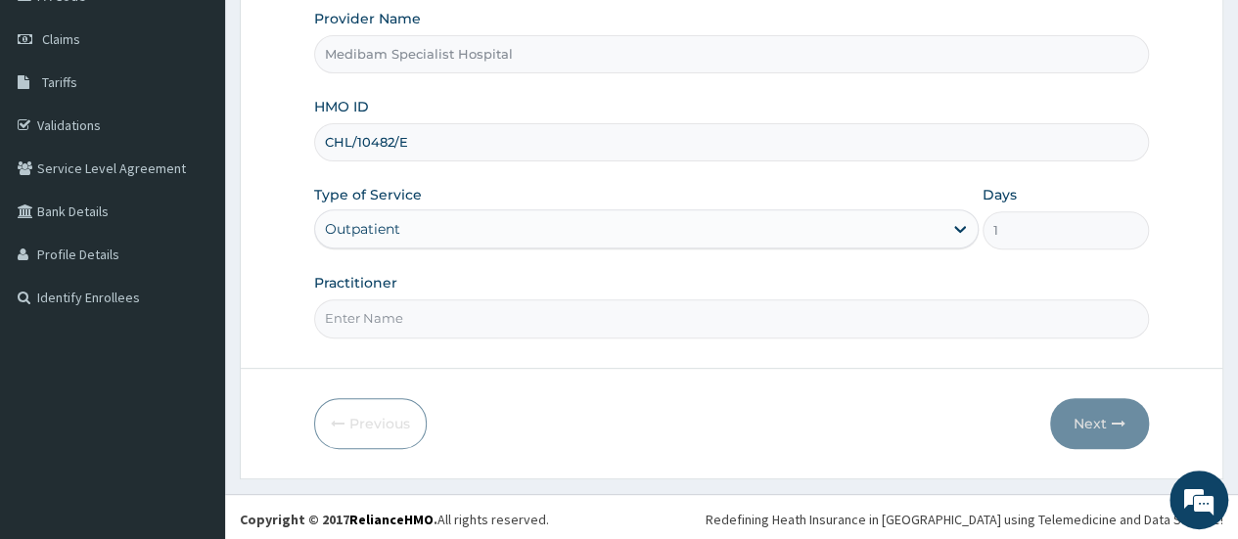
click at [664, 322] on input "Practitioner" at bounding box center [731, 319] width 835 height 38
type input "DR OMOJUWA"
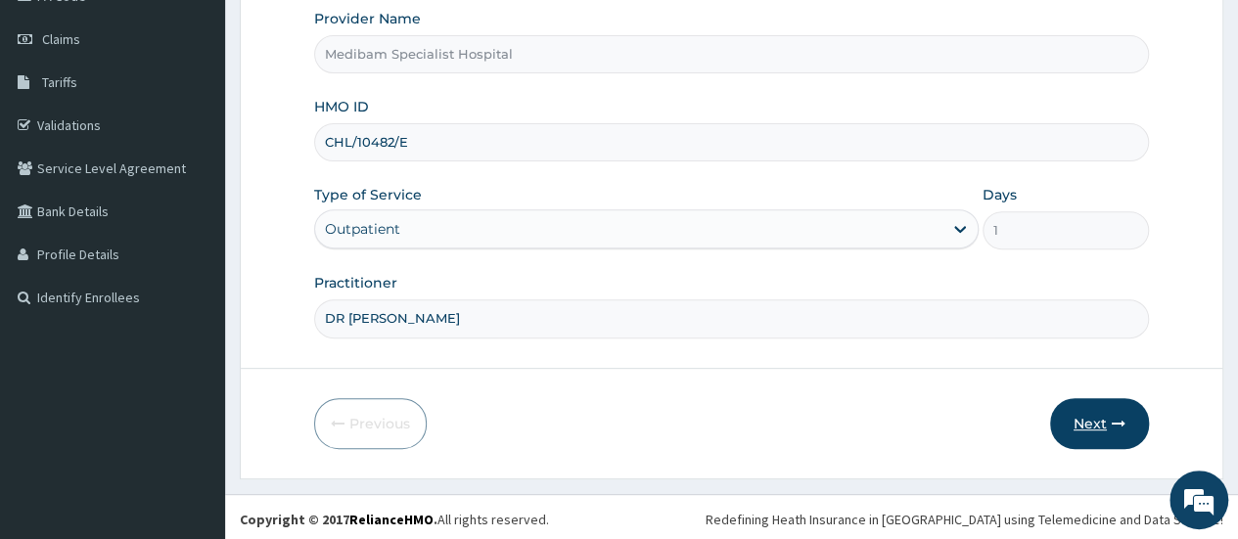
click at [1073, 421] on button "Next" at bounding box center [1099, 423] width 99 height 51
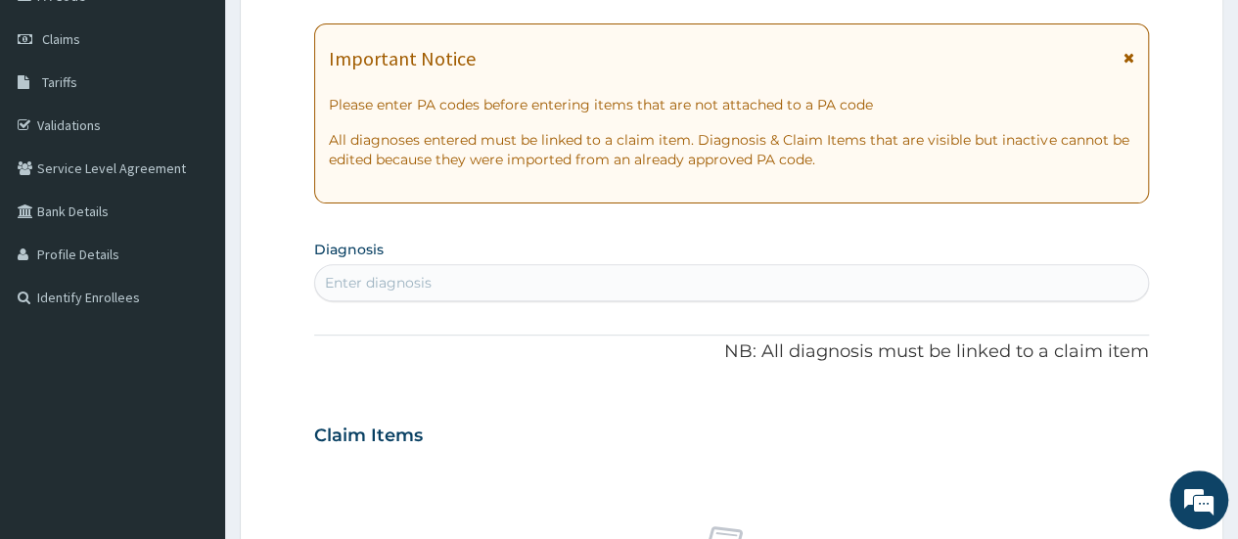
scroll to position [65, 0]
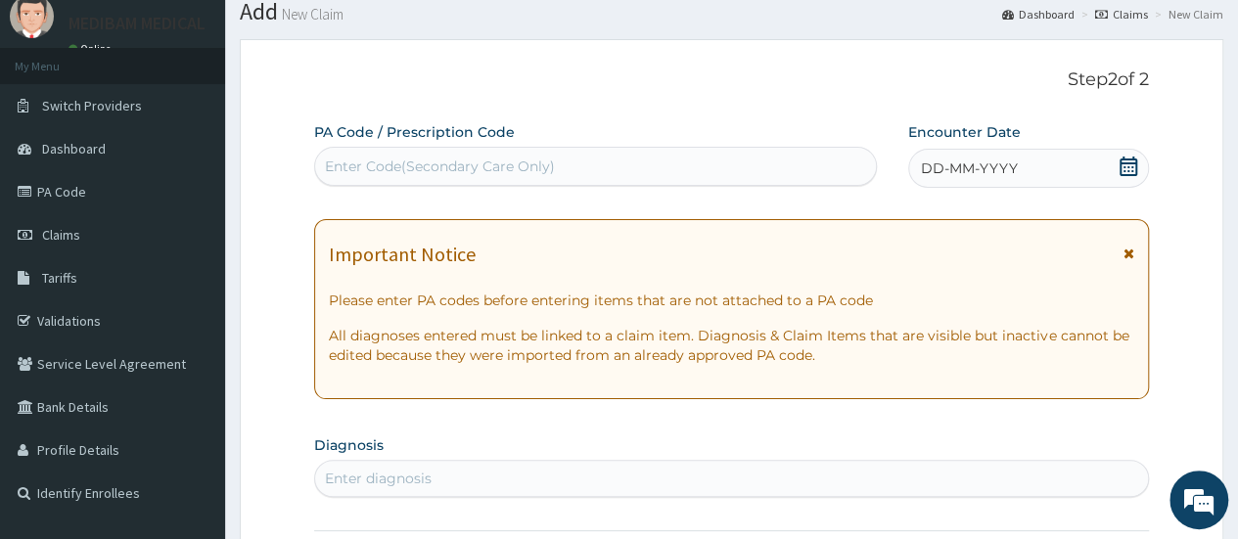
drag, startPoint x: 1136, startPoint y: 166, endPoint x: 1119, endPoint y: 167, distance: 16.7
click at [1139, 166] on div "DD-MM-YYYY" at bounding box center [1029, 168] width 241 height 39
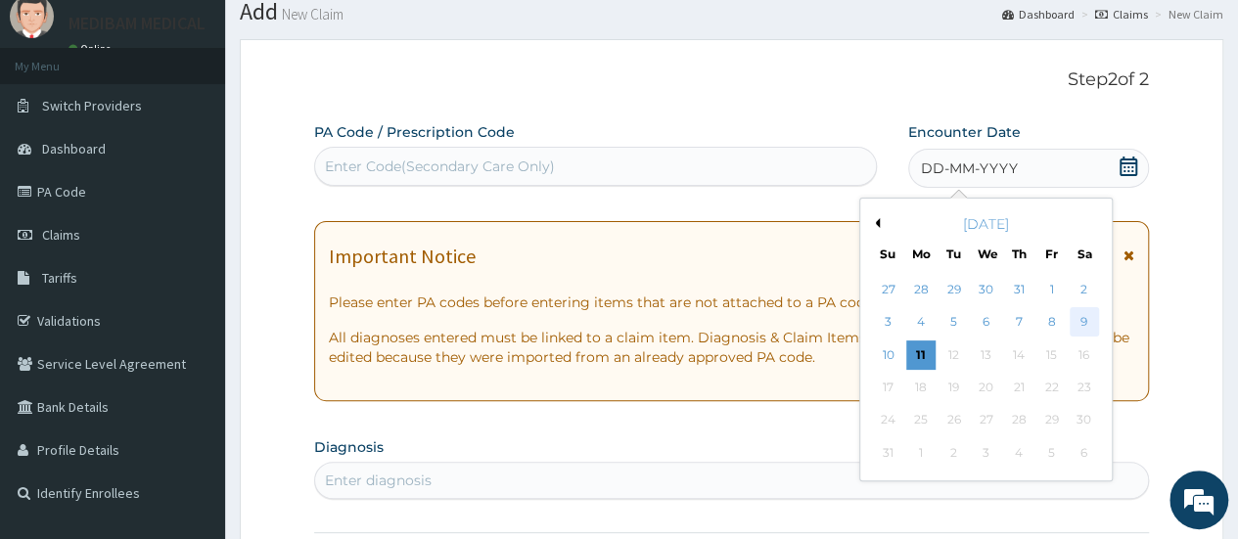
click at [1077, 322] on div "9" at bounding box center [1083, 322] width 29 height 29
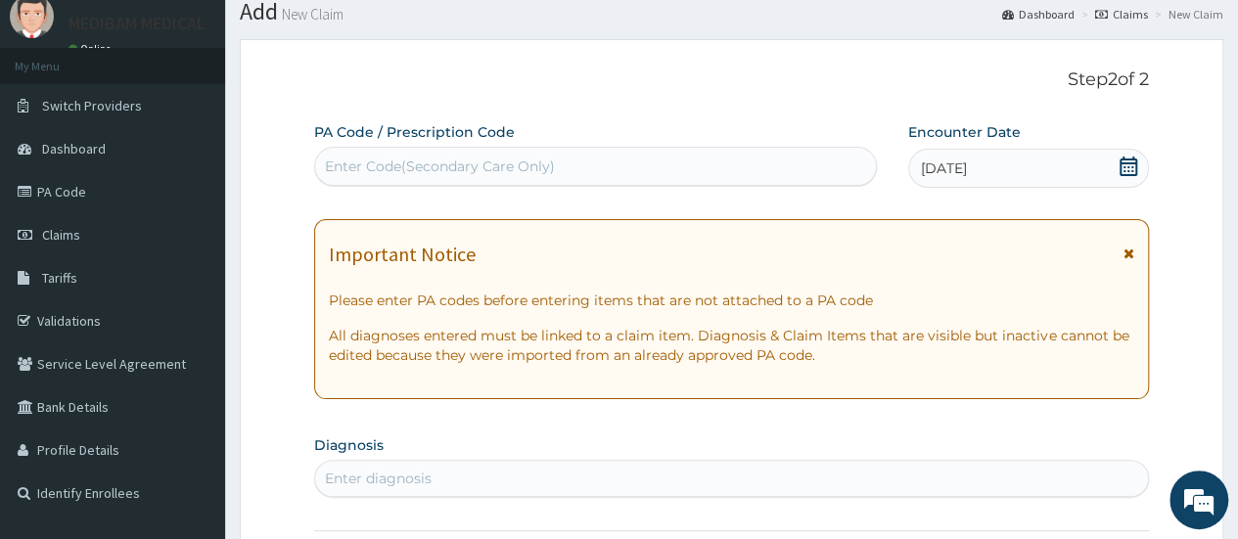
click at [455, 161] on div "Enter Code(Secondary Care Only)" at bounding box center [440, 167] width 230 height 20
drag, startPoint x: 456, startPoint y: 161, endPoint x: 390, endPoint y: 156, distance: 66.8
click at [390, 157] on div "Enter Code(Secondary Care Only)" at bounding box center [440, 167] width 230 height 20
drag, startPoint x: 390, startPoint y: 156, endPoint x: 330, endPoint y: 207, distance: 78.5
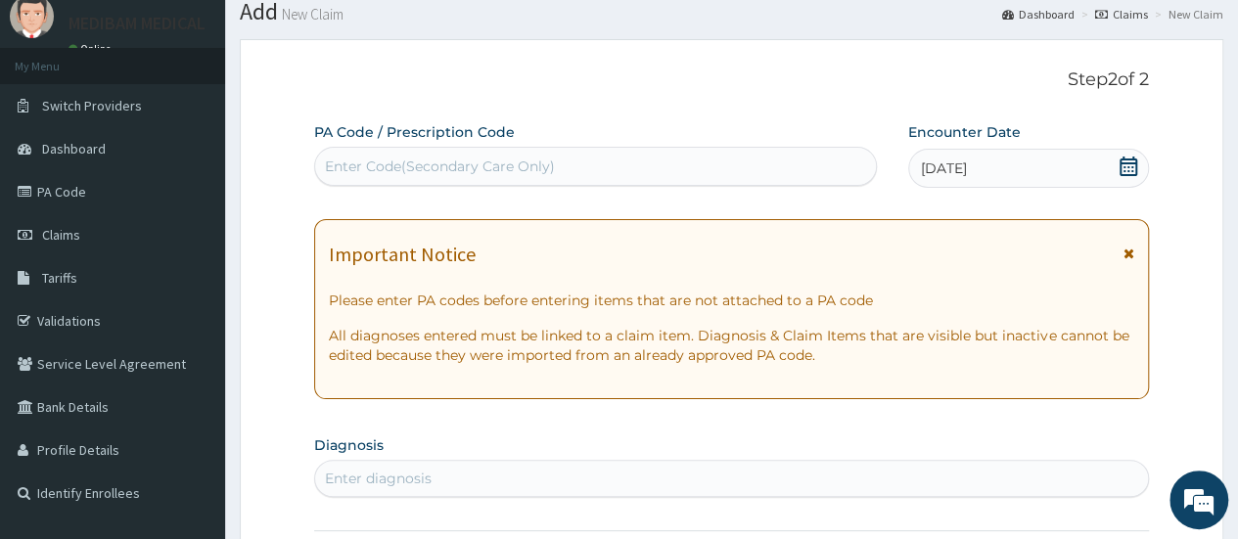
click at [335, 158] on div "Enter Code(Secondary Care Only)" at bounding box center [440, 167] width 230 height 20
drag, startPoint x: 328, startPoint y: 158, endPoint x: 781, endPoint y: 92, distance: 458.0
click at [541, 163] on div "Enter Code(Secondary Care Only)" at bounding box center [440, 167] width 230 height 20
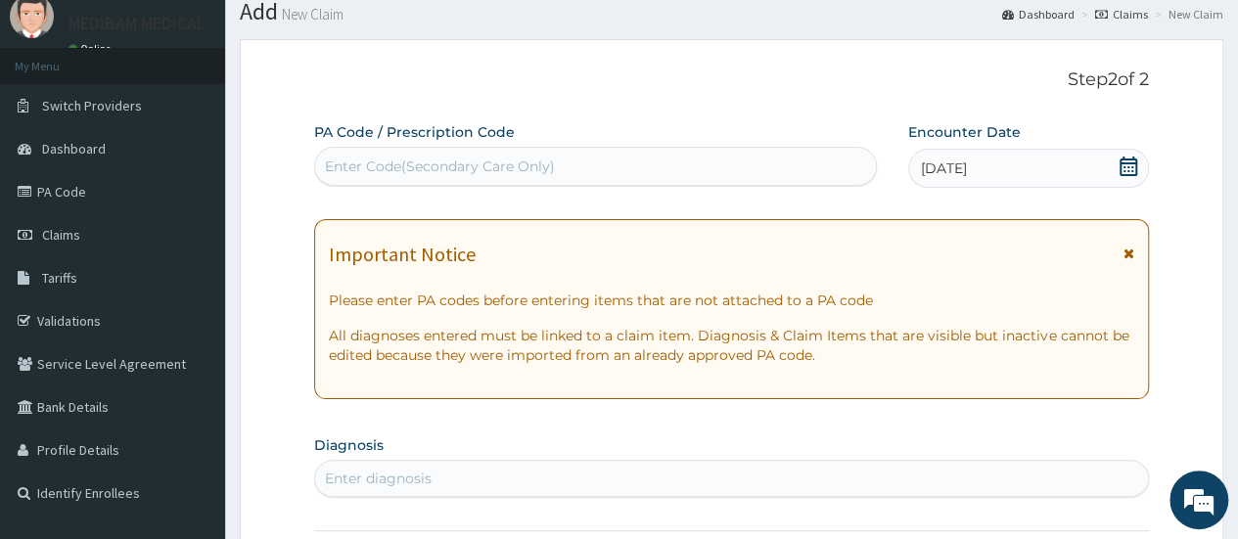
drag, startPoint x: 542, startPoint y: 163, endPoint x: 341, endPoint y: 142, distance: 202.8
drag, startPoint x: 341, startPoint y: 142, endPoint x: 756, endPoint y: 124, distance: 415.5
click at [756, 124] on div "PA Code / Prescription Code Enter Code(Secondary Care Only)" at bounding box center [595, 154] width 562 height 64
click at [441, 167] on div "Enter Code(Secondary Care Only)" at bounding box center [440, 167] width 230 height 20
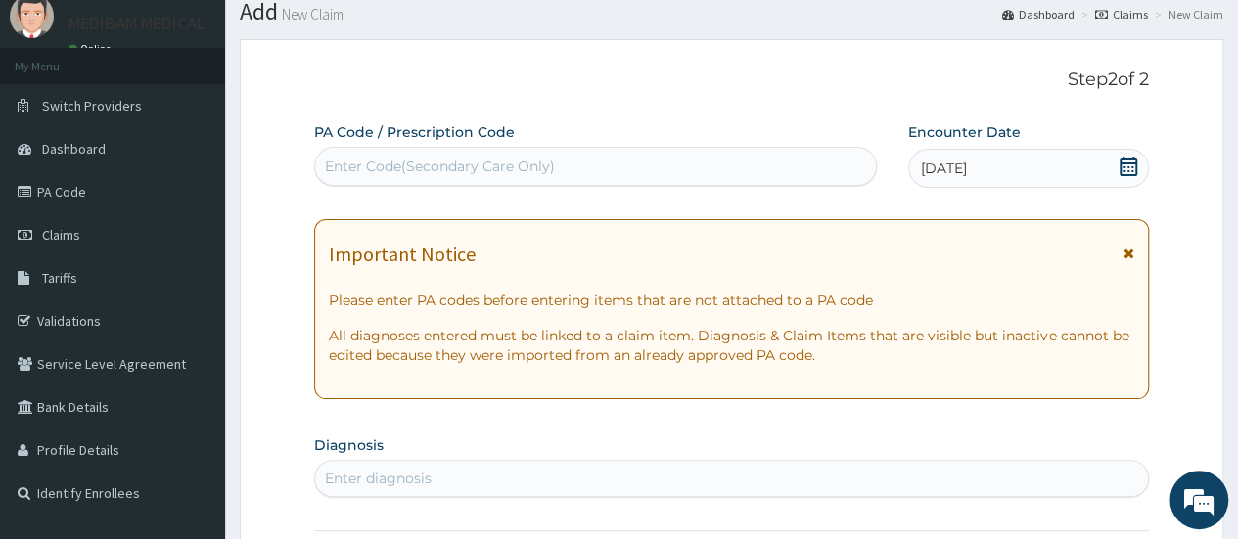
drag, startPoint x: 405, startPoint y: 165, endPoint x: 742, endPoint y: 85, distance: 346.2
click at [742, 85] on p "Step 2 of 2" at bounding box center [731, 81] width 835 height 22
click at [342, 162] on div "Enter Code(Secondary Care Only)" at bounding box center [440, 167] width 230 height 20
click at [343, 162] on div "Enter Code(Secondary Care Only)" at bounding box center [440, 167] width 230 height 20
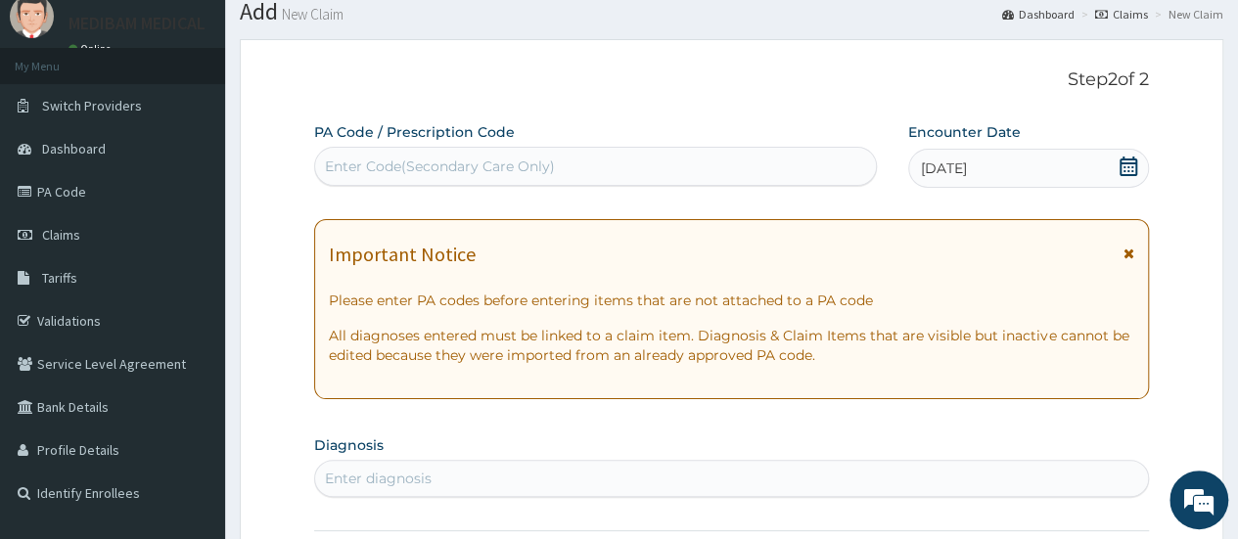
click at [343, 162] on div "Enter Code(Secondary Care Only)" at bounding box center [440, 167] width 230 height 20
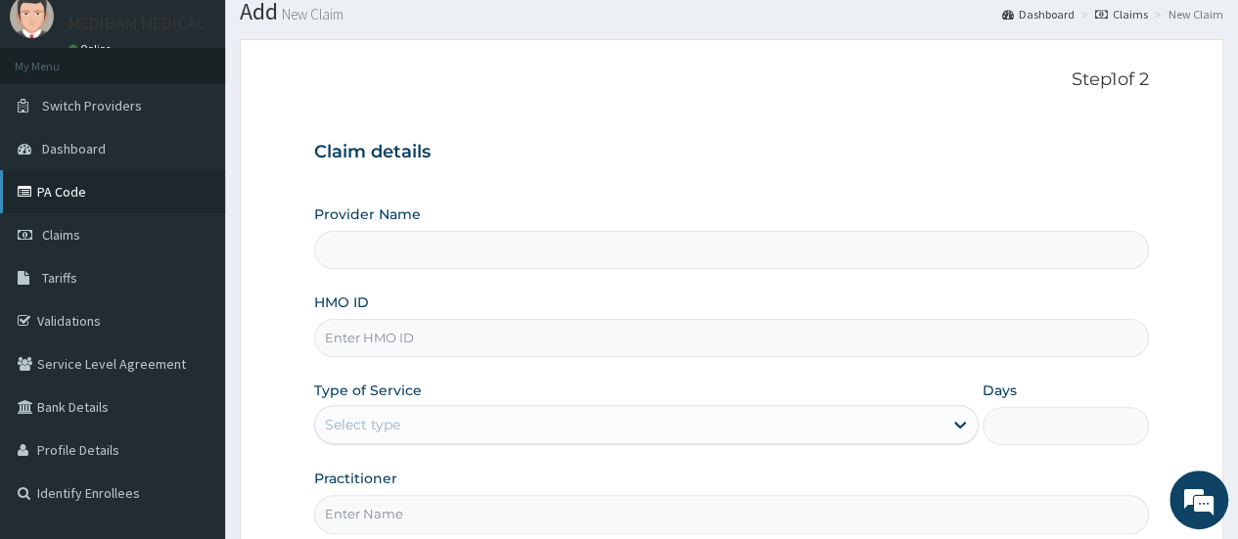
type input "Medibam Specialist Hospital"
click at [76, 195] on link "PA Code" at bounding box center [112, 191] width 225 height 43
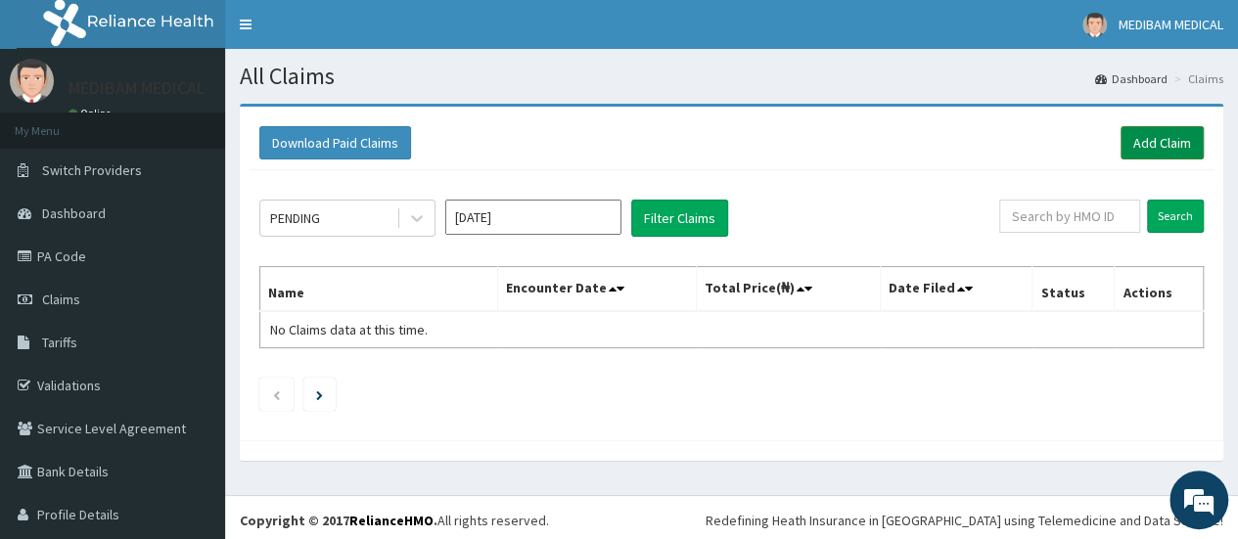
click at [1121, 148] on link "Add Claim" at bounding box center [1162, 142] width 83 height 33
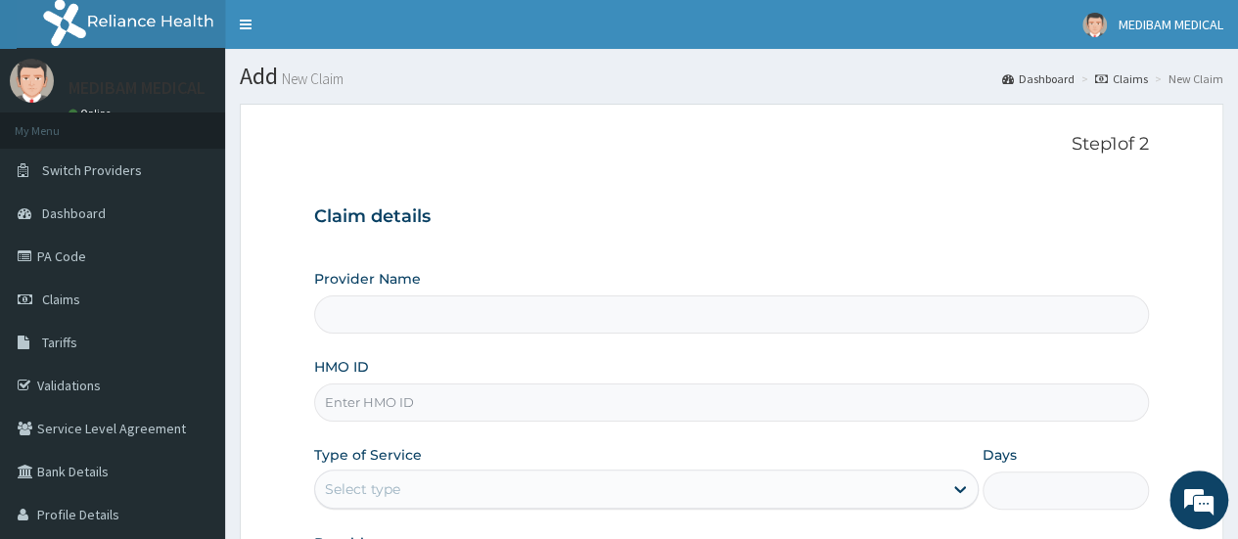
click at [396, 410] on input "HMO ID" at bounding box center [731, 403] width 835 height 38
type input "Medibam Specialist Hospital"
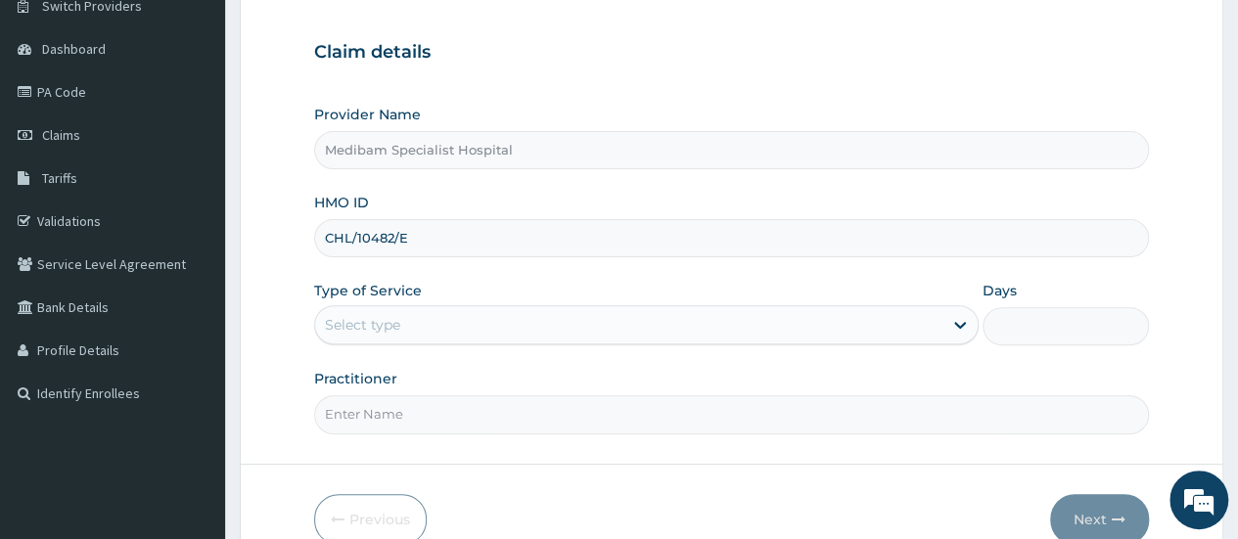
scroll to position [196, 0]
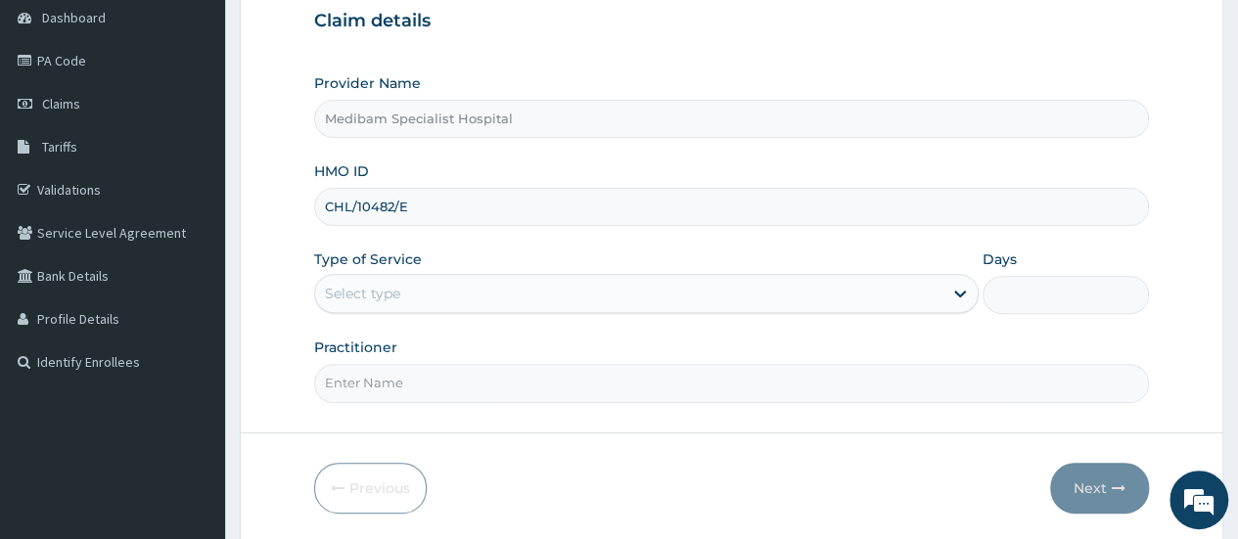
type input "CHL/10482/E"
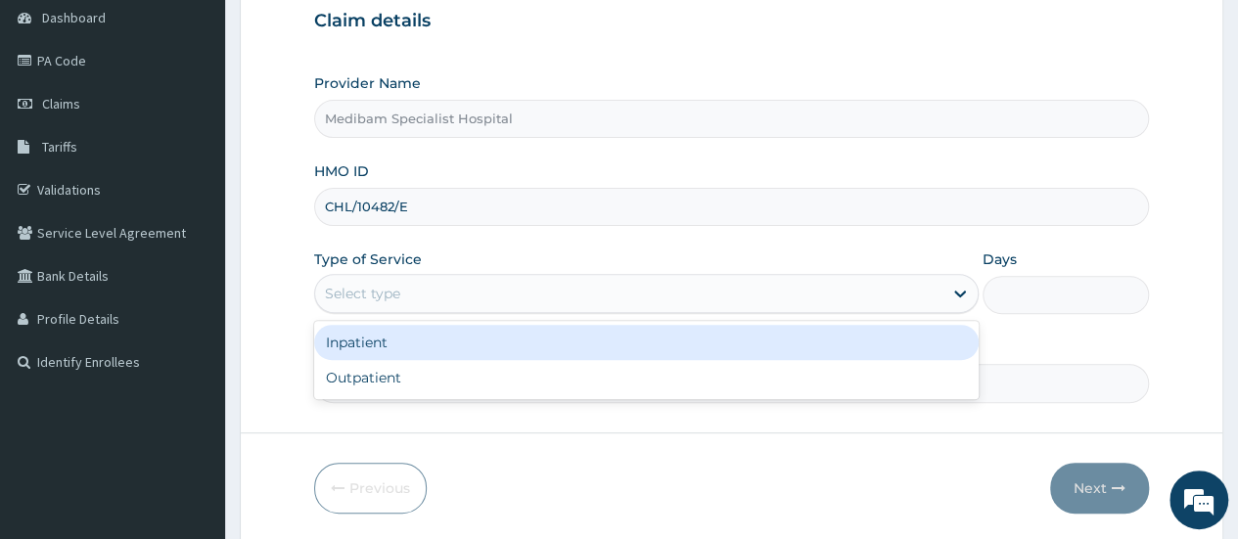
click at [646, 303] on div "Select type" at bounding box center [629, 293] width 628 height 31
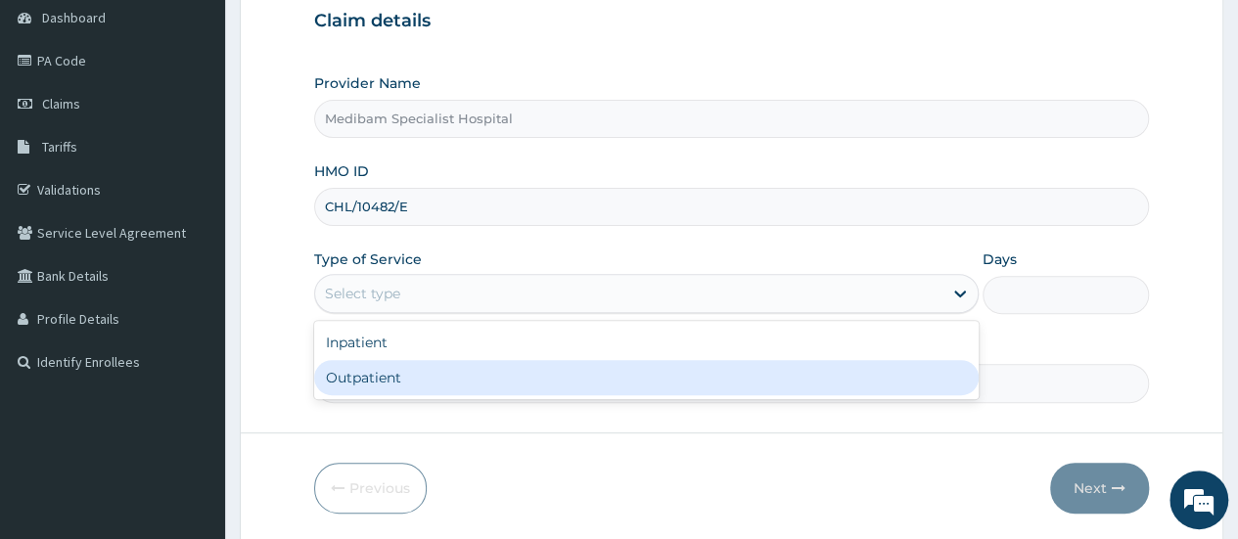
click at [490, 374] on div "Outpatient" at bounding box center [646, 377] width 665 height 35
type input "1"
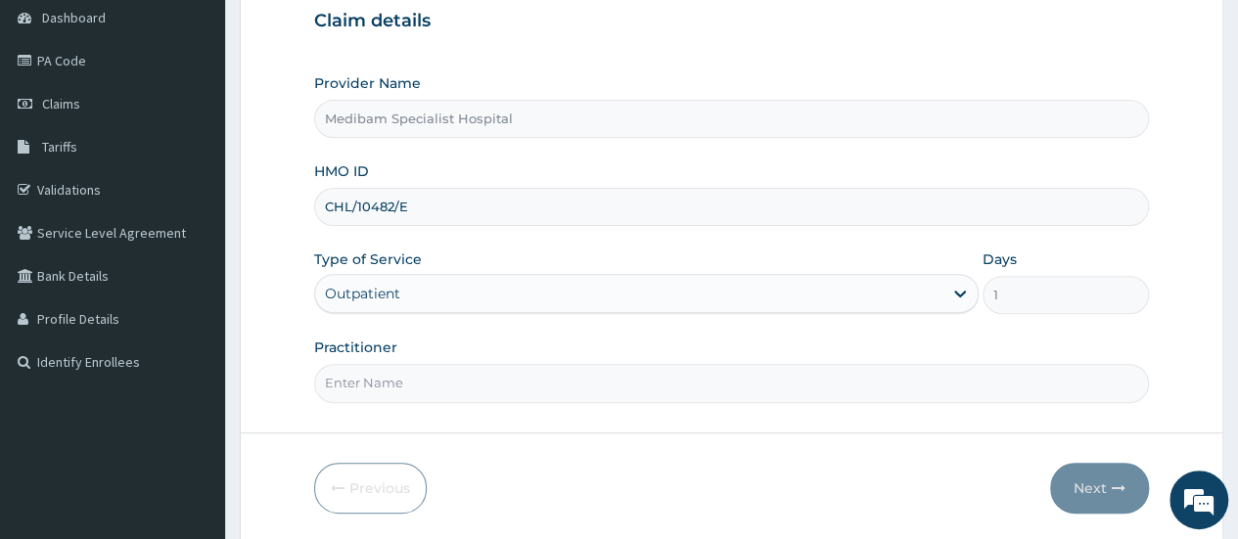
click at [596, 389] on input "Practitioner" at bounding box center [731, 383] width 835 height 38
type input "DR [PERSON_NAME]"
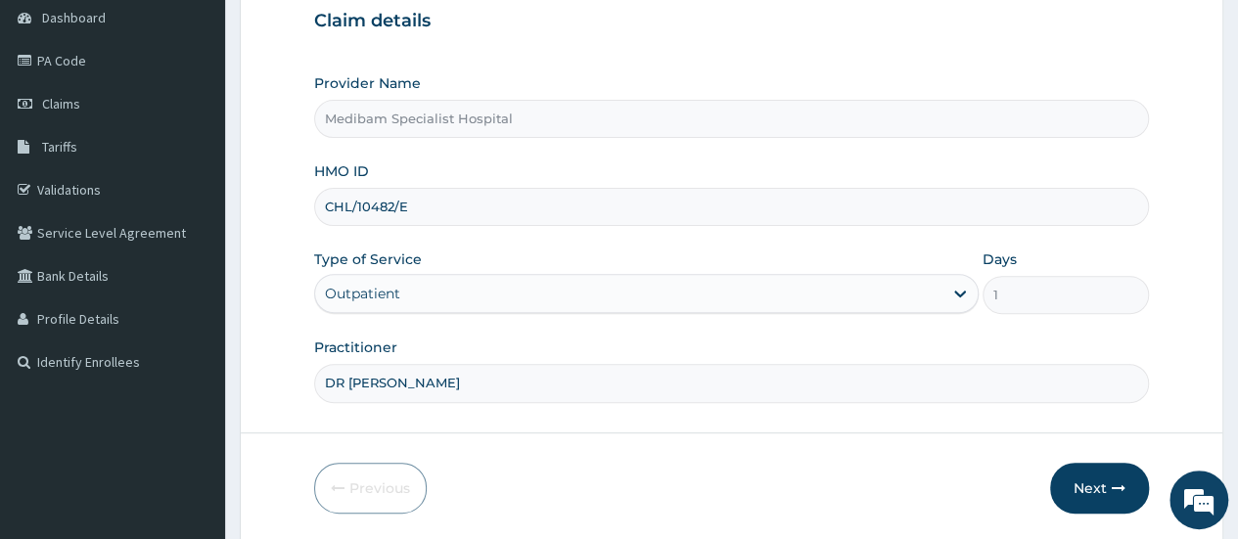
click at [938, 293] on div "Outpatient" at bounding box center [629, 293] width 628 height 31
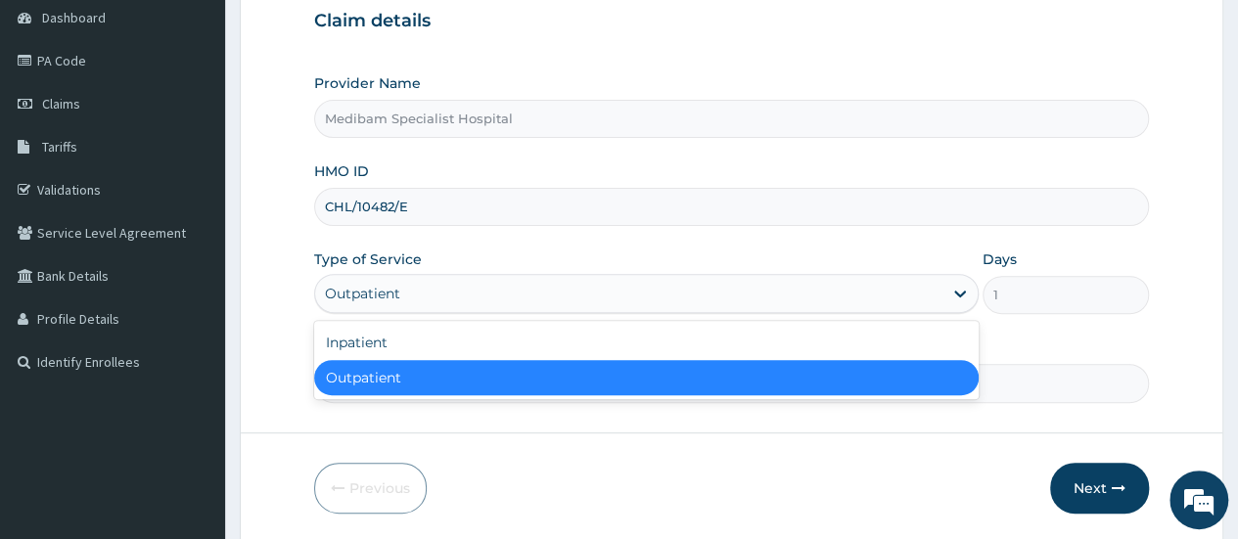
click at [837, 393] on div "Outpatient" at bounding box center [646, 377] width 665 height 35
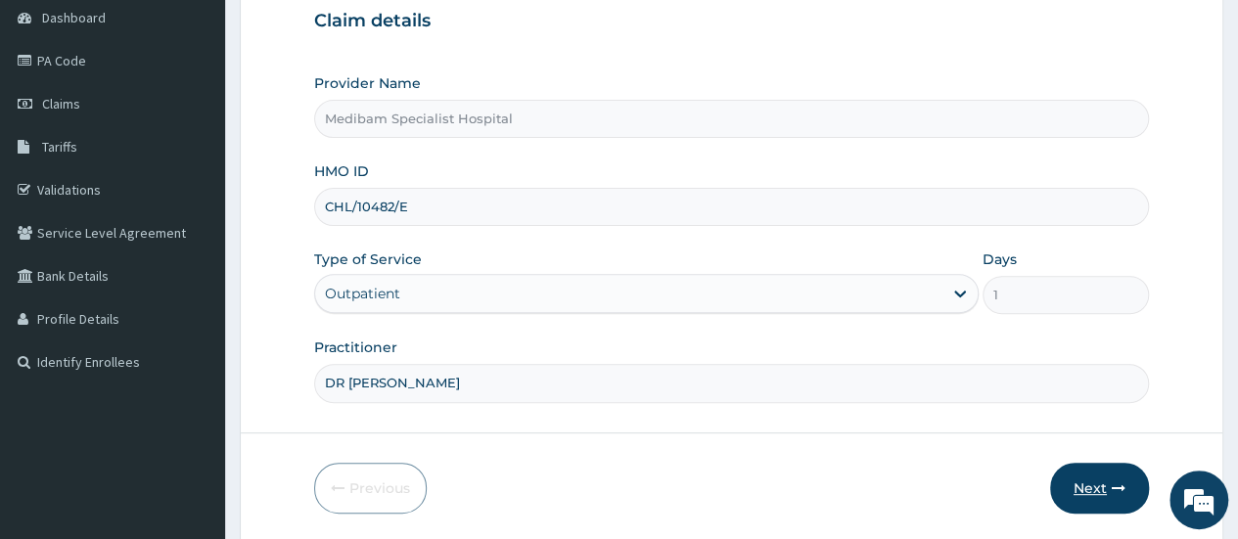
click at [1085, 490] on button "Next" at bounding box center [1099, 488] width 99 height 51
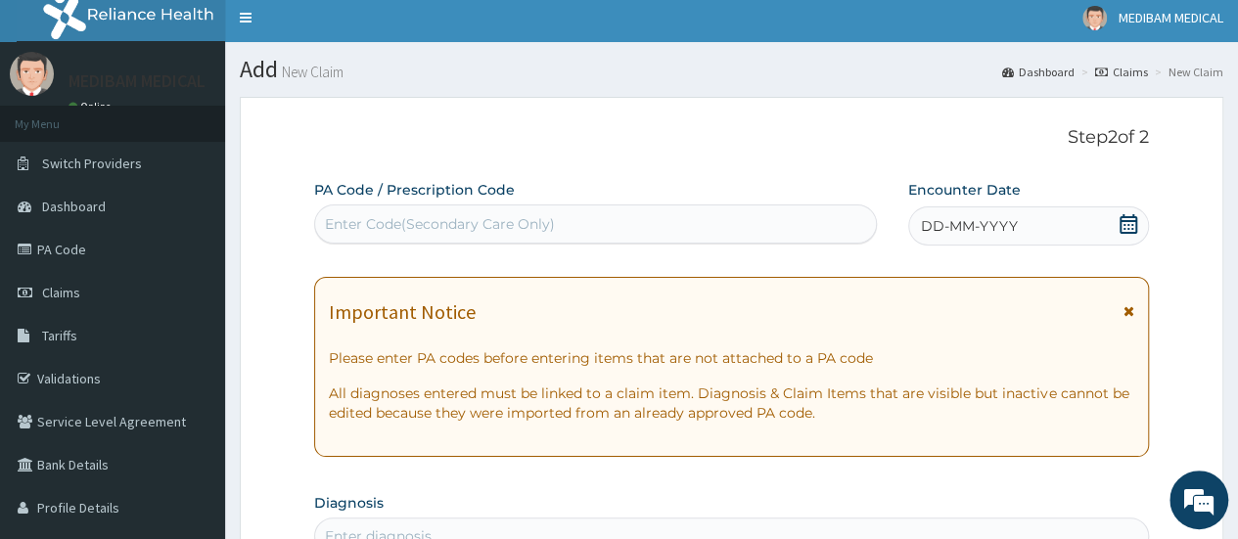
scroll to position [0, 0]
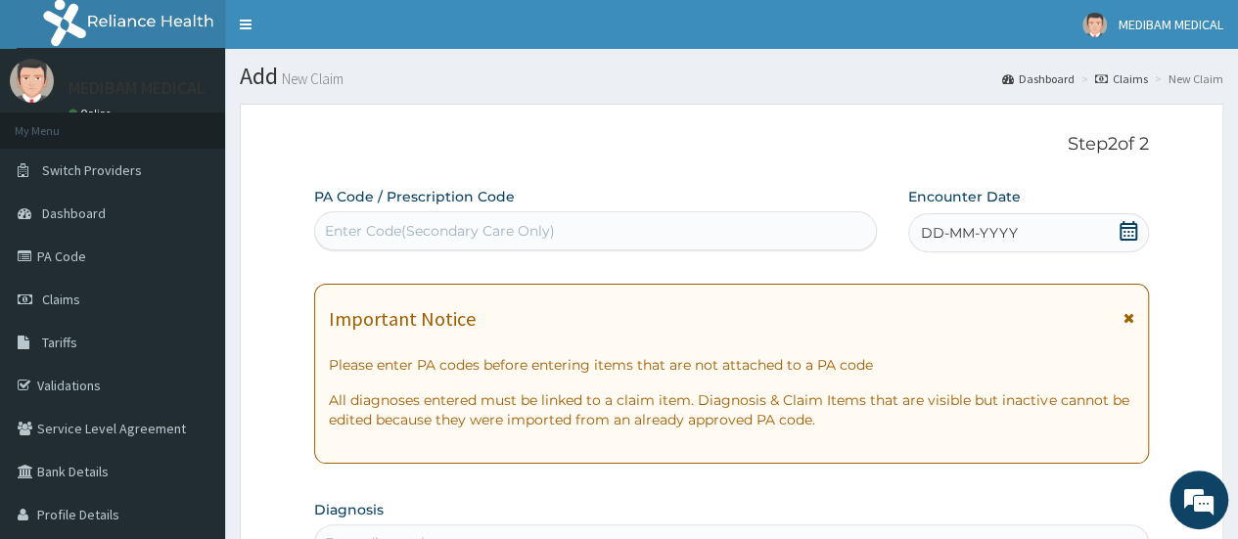
click at [1012, 230] on span "DD-MM-YYYY" at bounding box center [969, 233] width 97 height 20
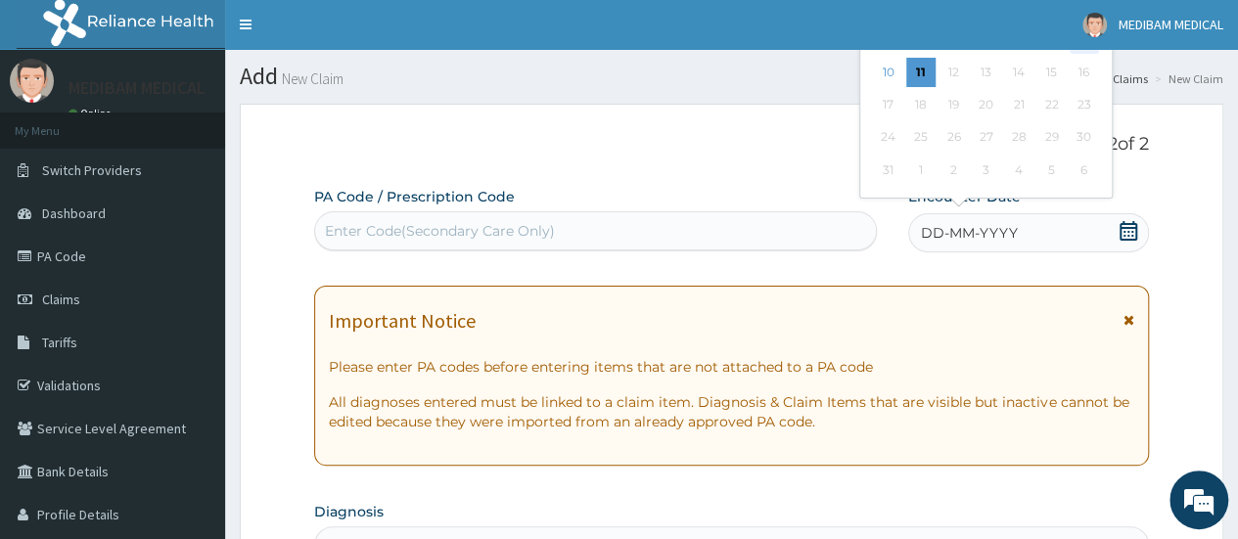
click at [1095, 53] on div "9" at bounding box center [1083, 39] width 29 height 29
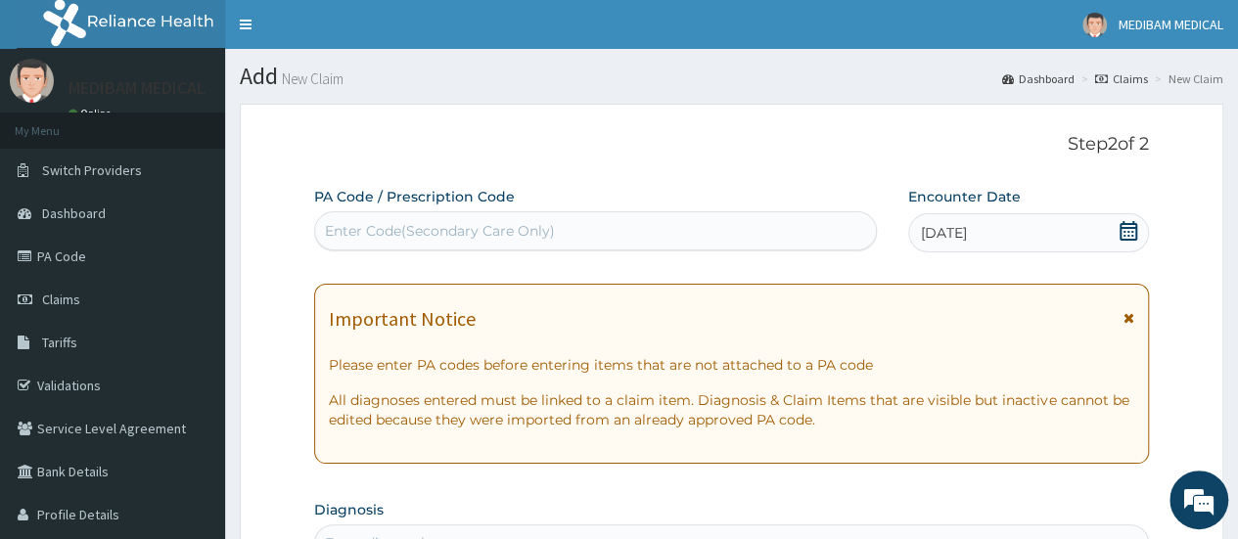
click at [376, 222] on div "Enter Code(Secondary Care Only)" at bounding box center [440, 231] width 230 height 20
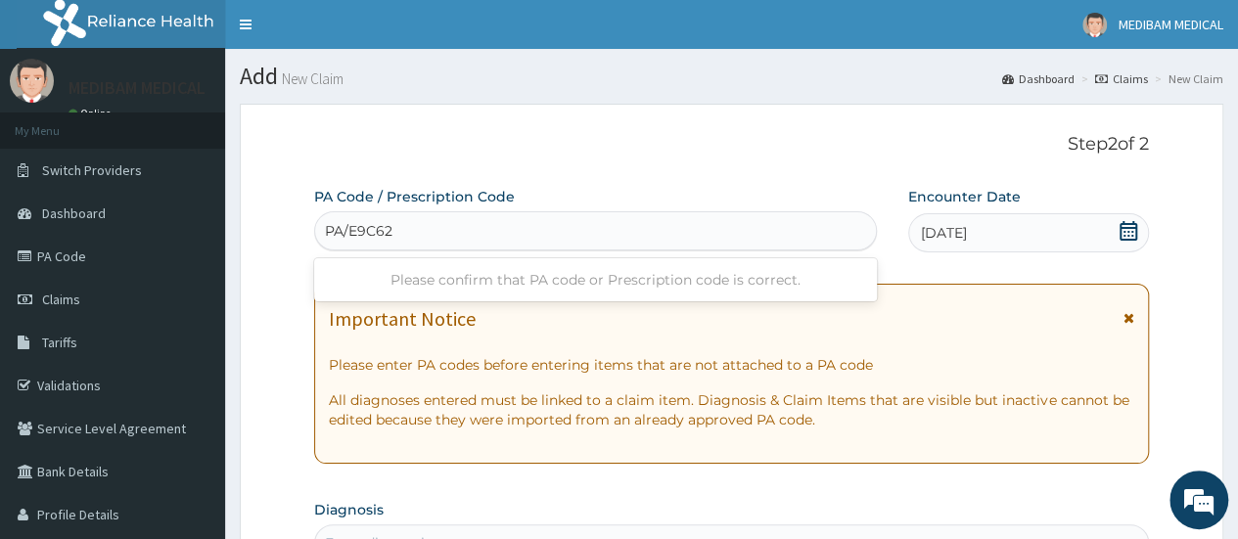
type input "PA/E9C62A"
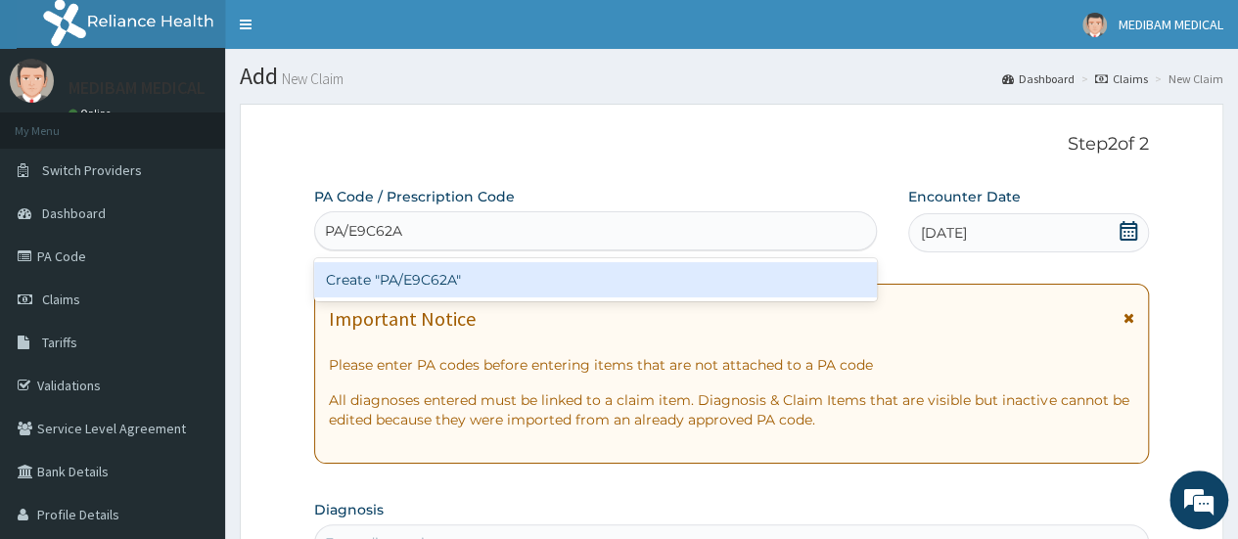
click at [464, 288] on div "Create "PA/E9C62A"" at bounding box center [595, 279] width 562 height 35
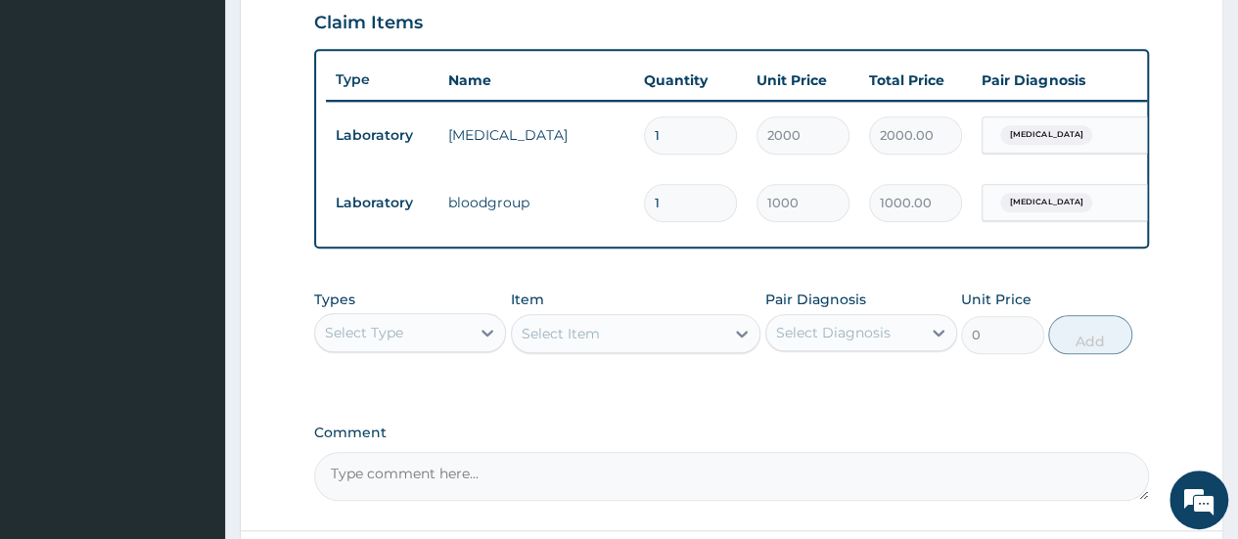
scroll to position [709, 0]
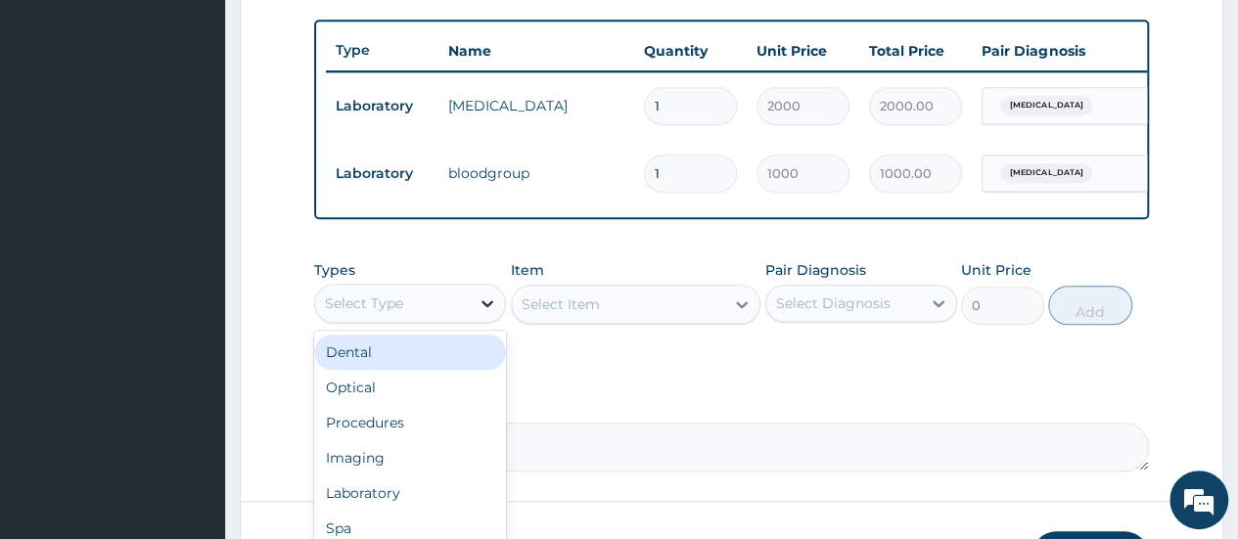
click at [483, 307] on icon at bounding box center [488, 304] width 12 height 7
drag, startPoint x: 394, startPoint y: 370, endPoint x: 813, endPoint y: 336, distance: 420.4
click at [394, 370] on div "Procedures" at bounding box center [410, 356] width 192 height 35
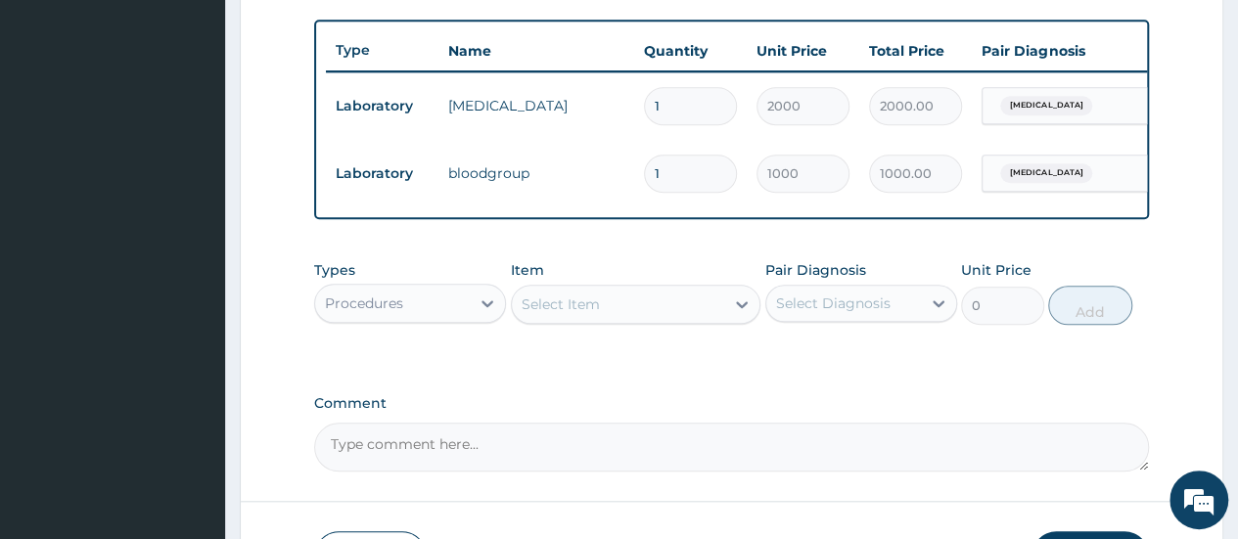
click at [740, 317] on div "Select Item" at bounding box center [636, 304] width 251 height 39
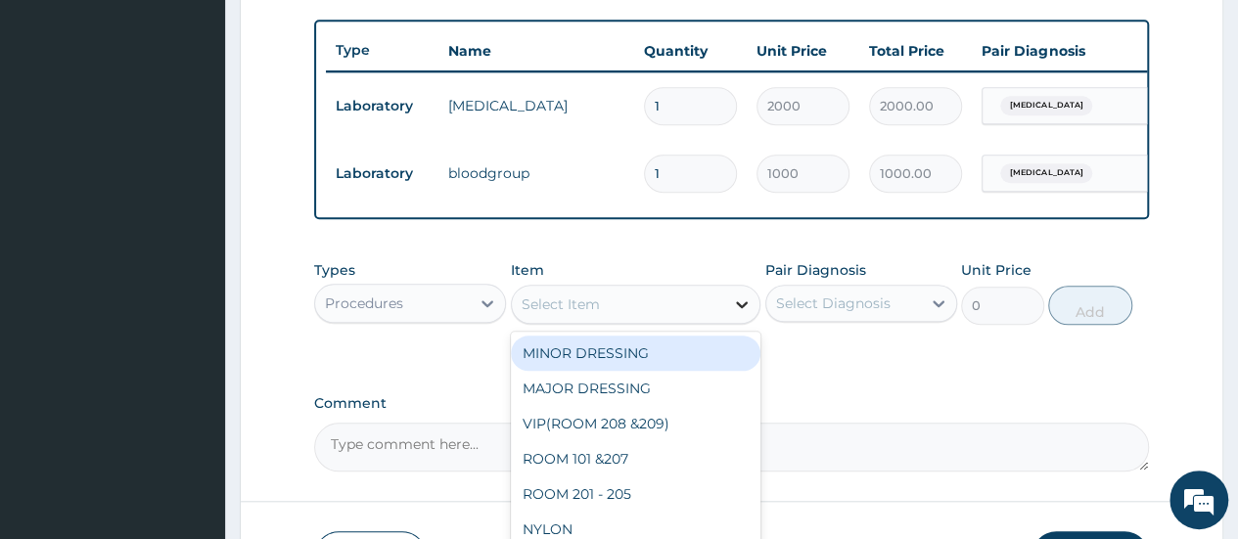
click at [736, 313] on icon at bounding box center [742, 305] width 20 height 20
type input "CON"
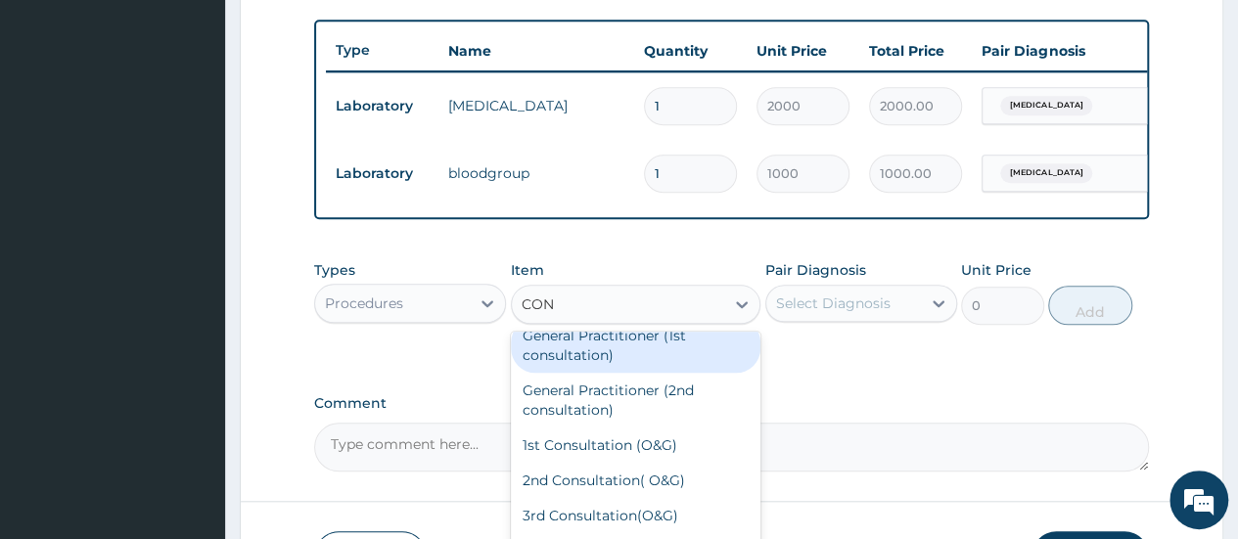
scroll to position [196, 0]
click at [646, 358] on div "General Practitioner (1st consultation)" at bounding box center [636, 343] width 251 height 55
type input "1500"
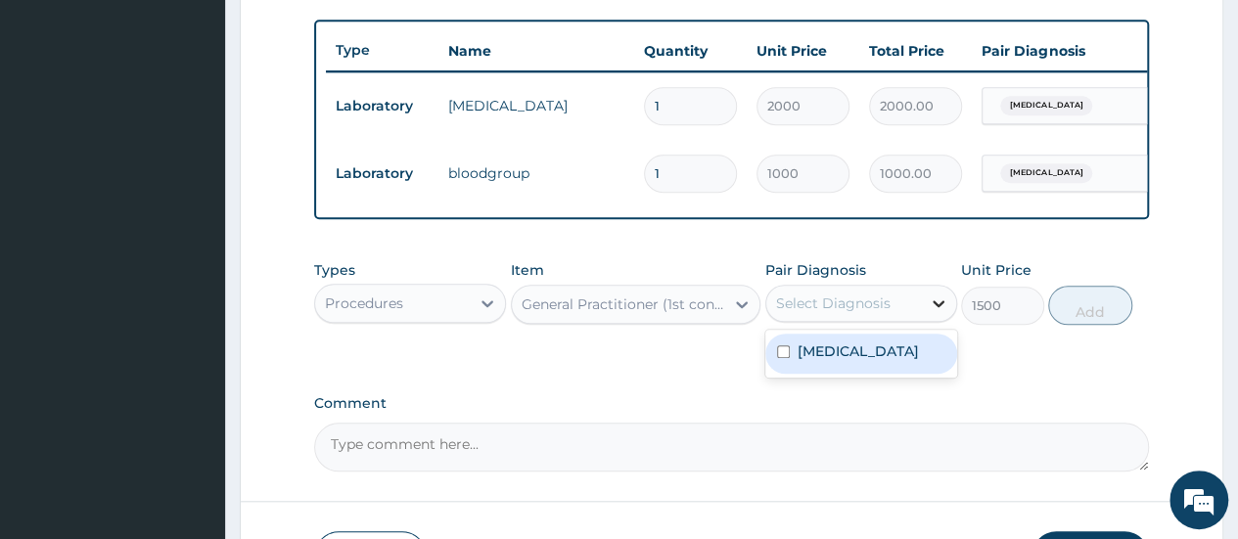
click at [929, 313] on icon at bounding box center [939, 304] width 20 height 20
drag, startPoint x: 885, startPoint y: 362, endPoint x: 920, endPoint y: 346, distance: 39.0
click at [887, 364] on div "Anemia" at bounding box center [862, 354] width 192 height 40
checkbox input "true"
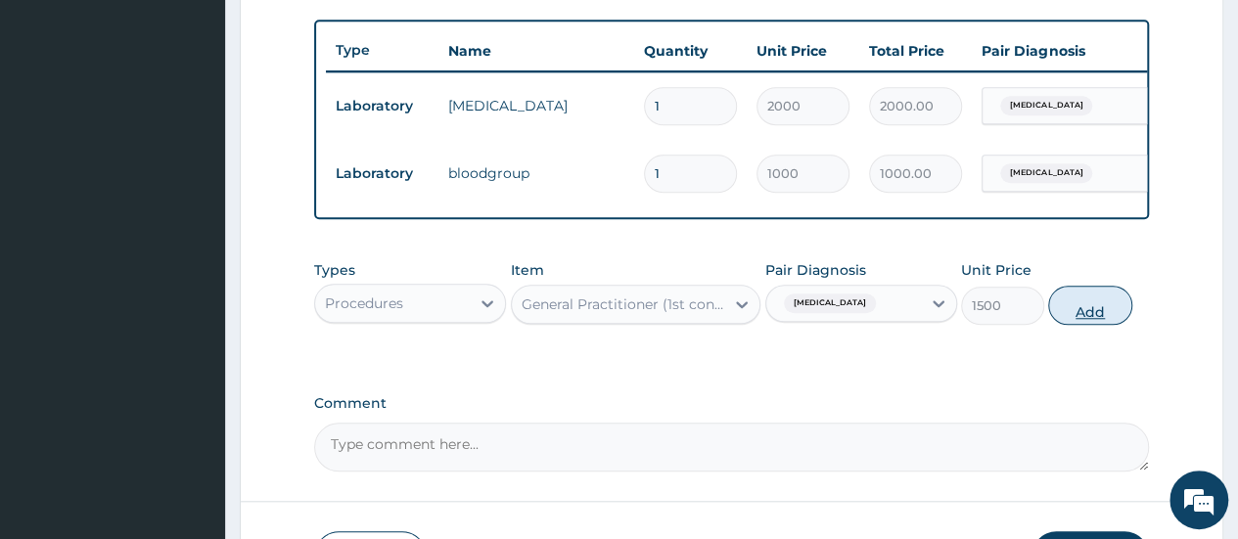
click at [1080, 323] on button "Add" at bounding box center [1090, 305] width 83 height 39
type input "0"
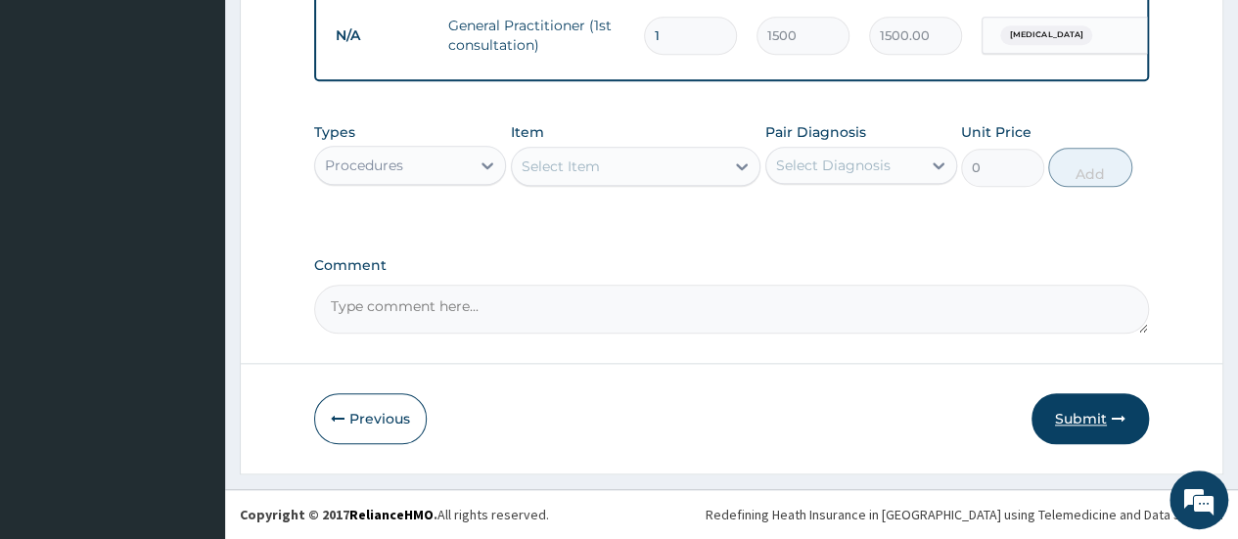
scroll to position [926, 0]
click at [1098, 423] on button "Submit" at bounding box center [1090, 419] width 117 height 51
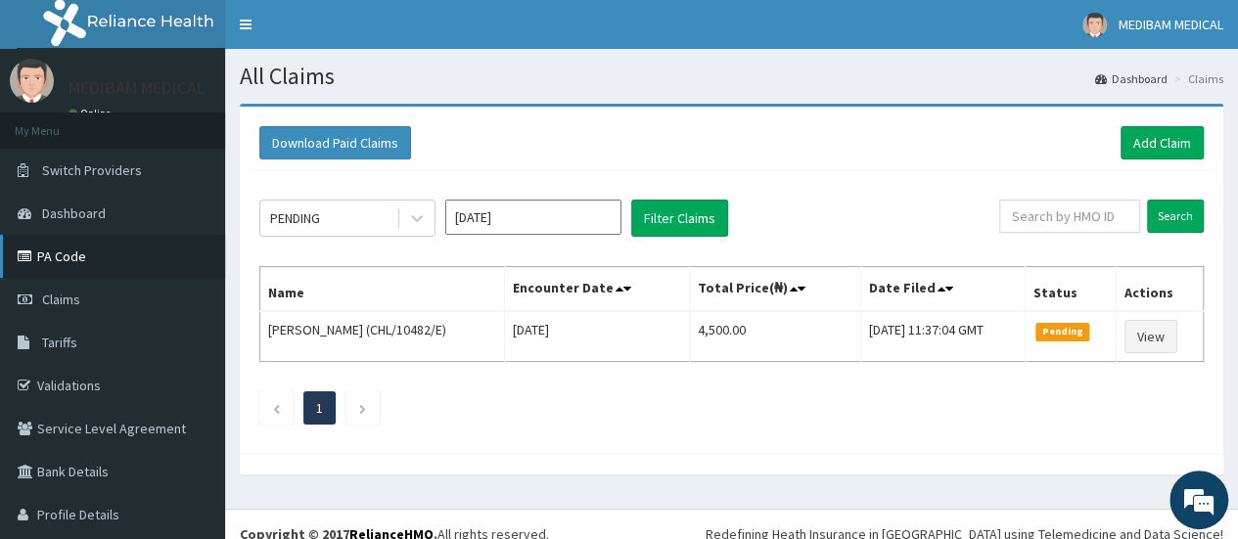
click at [77, 257] on link "PA Code" at bounding box center [112, 256] width 225 height 43
